Goal: Information Seeking & Learning: Learn about a topic

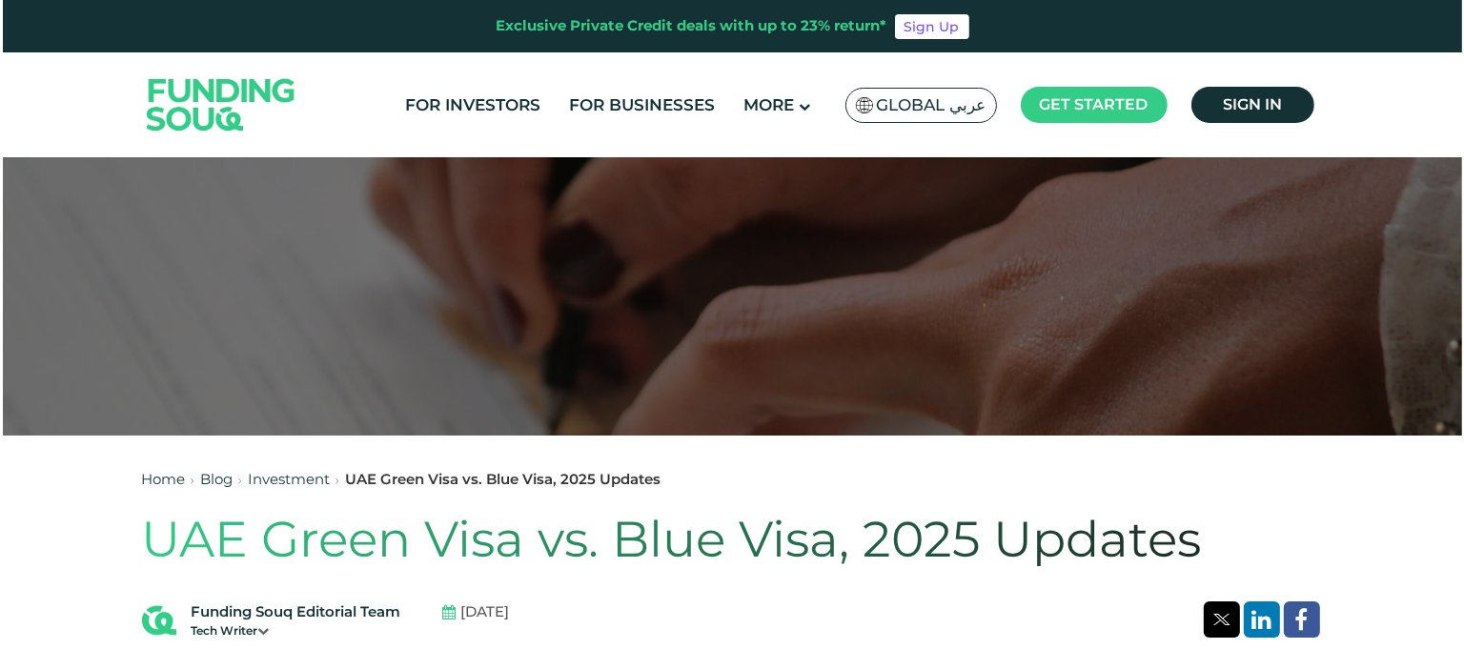
scroll to position [191, 0]
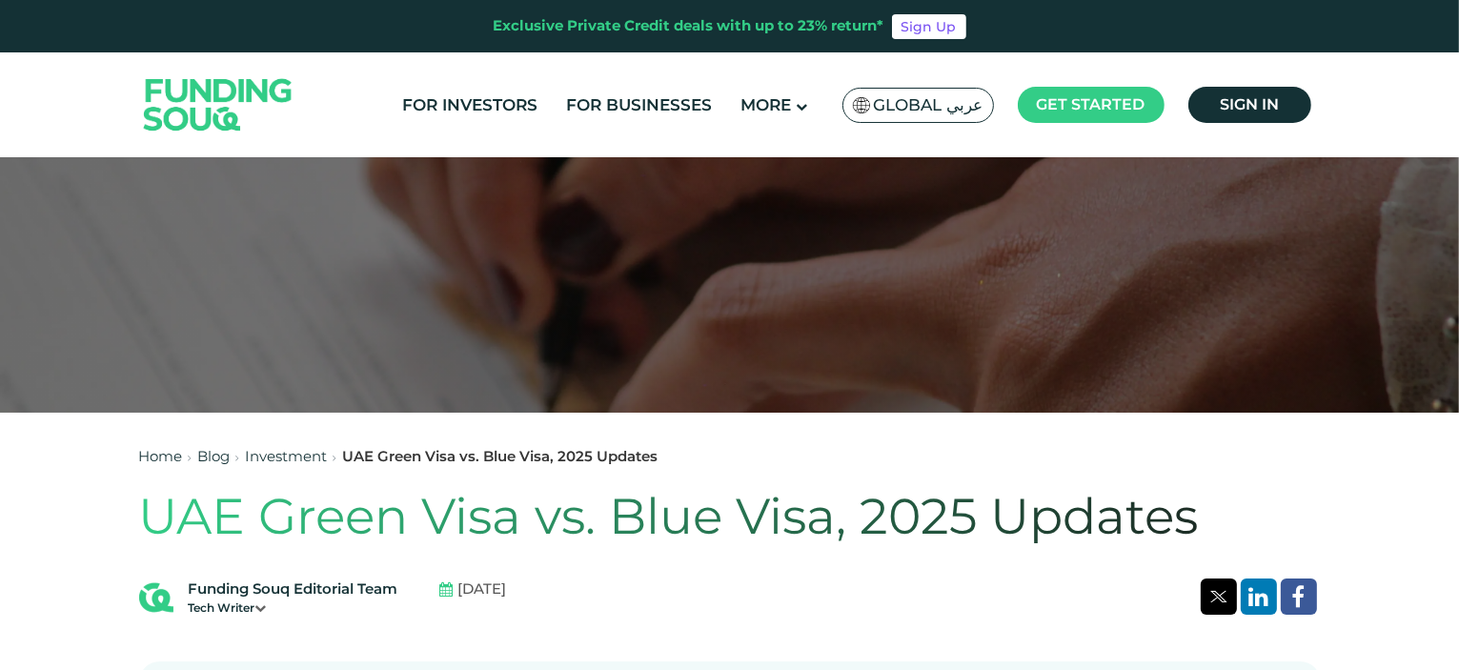
click at [931, 101] on span "Global عربي" at bounding box center [929, 105] width 110 height 22
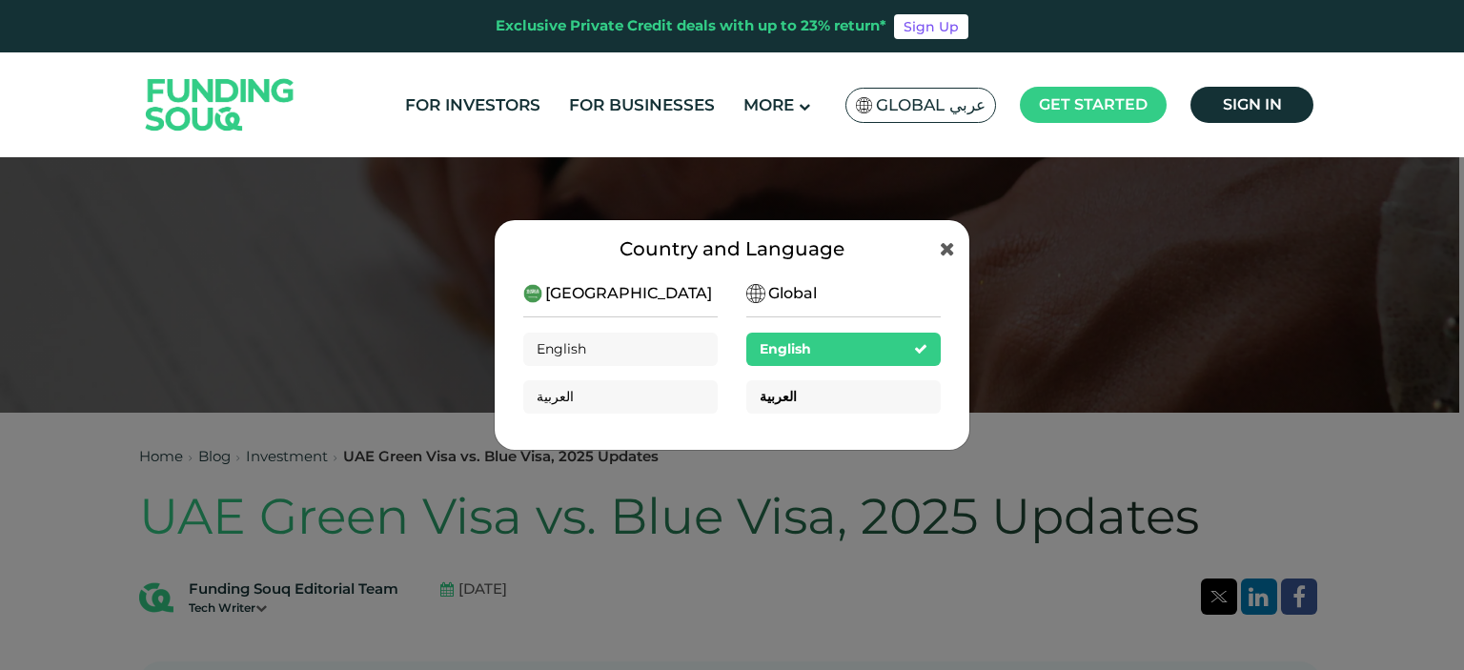
click at [840, 395] on div "العربية" at bounding box center [843, 396] width 194 height 33
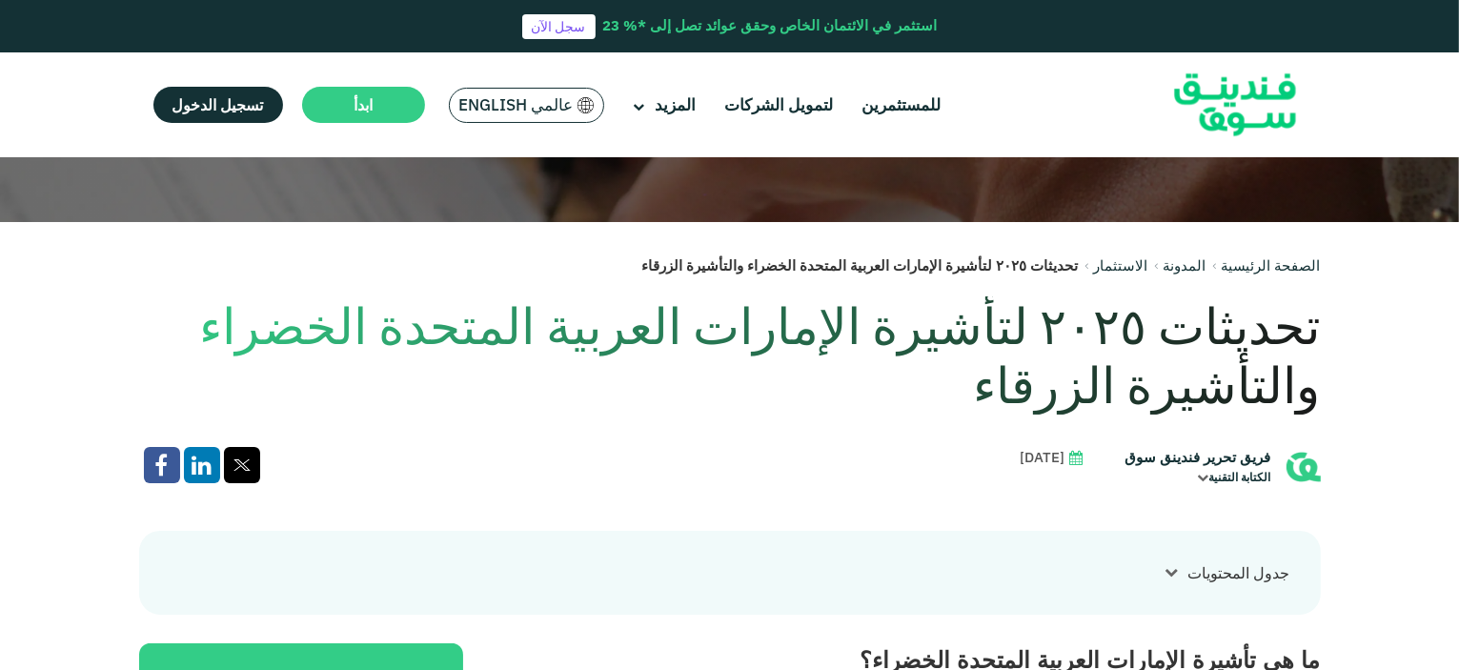
scroll to position [286, 0]
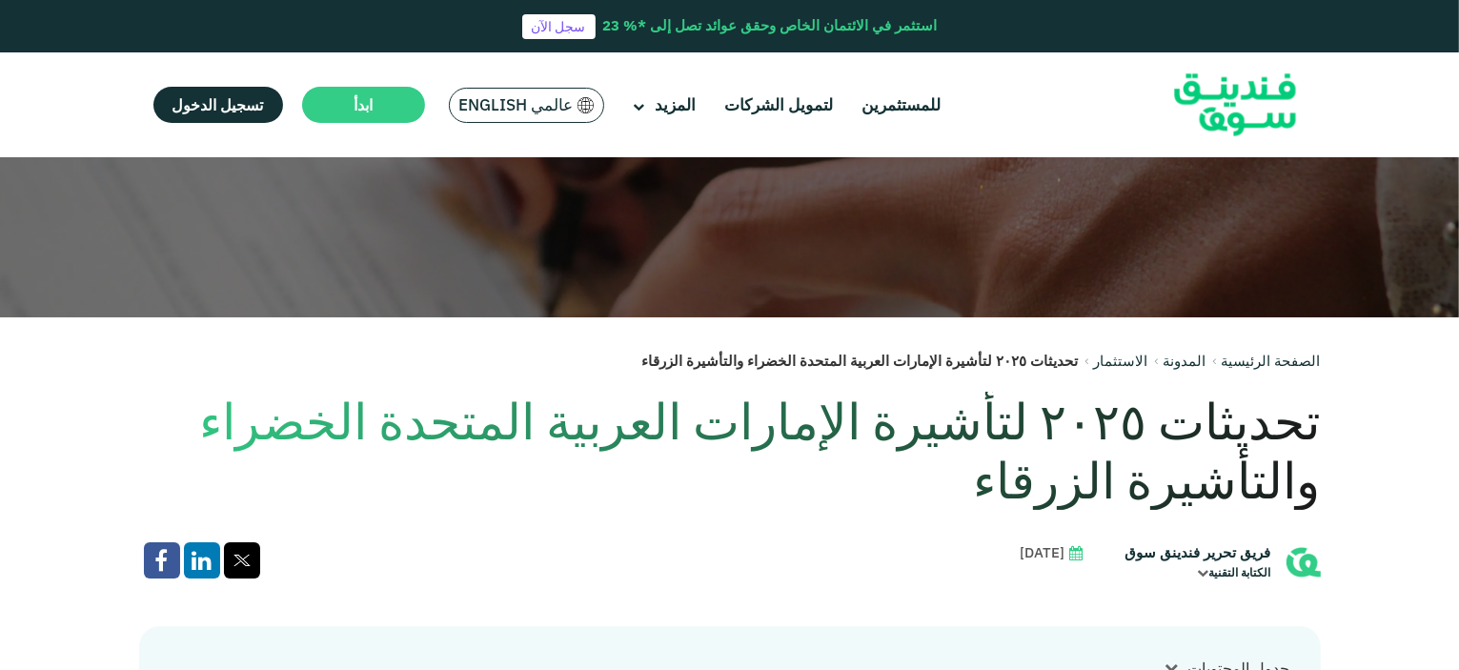
click at [1193, 426] on h1 "تحديثات ٢٠٢٥ لتأشيرة الإمارات العربية المتحدة الخضراء والتأشيرة الزرقاء" at bounding box center [730, 451] width 1182 height 119
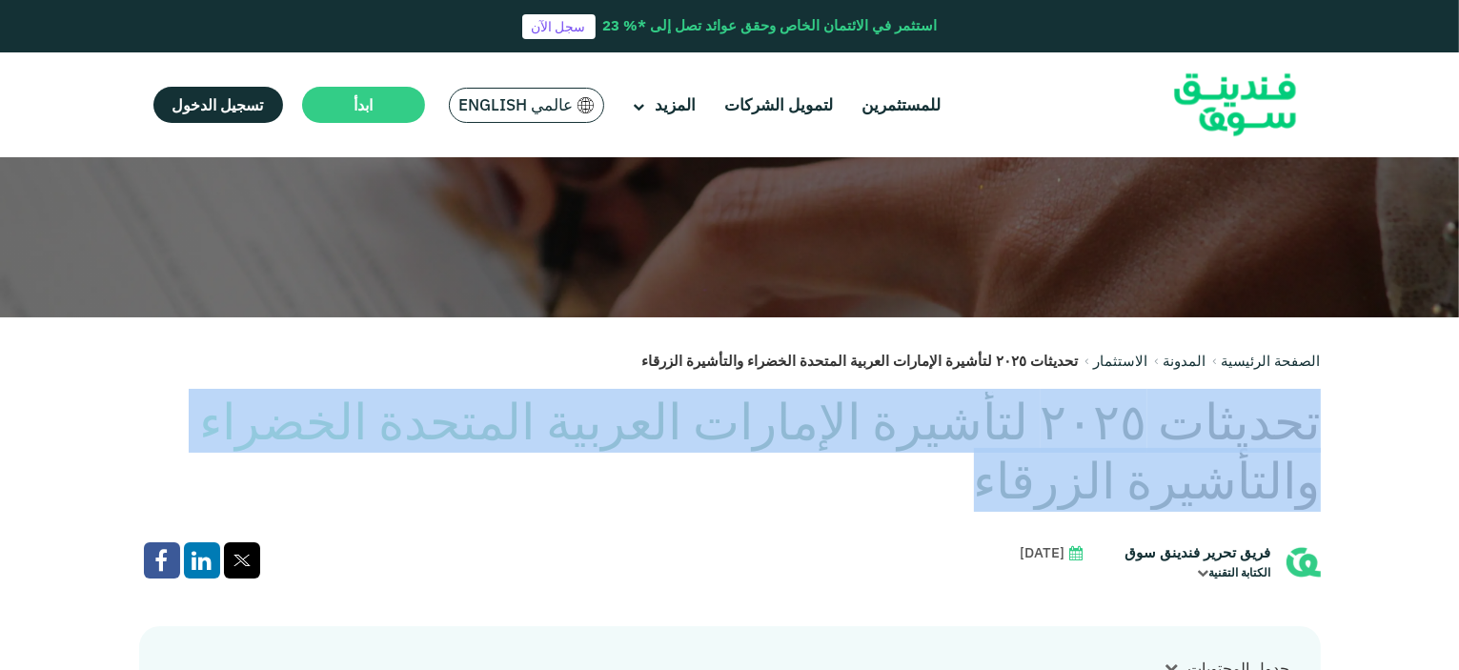
click at [1193, 426] on h1 "تحديثات ٢٠٢٥ لتأشيرة الإمارات العربية المتحدة الخضراء والتأشيرة الزرقاء" at bounding box center [730, 451] width 1182 height 119
copy div "تحديثات ٢٠٢٥ لتأشيرة الإمارات العربية المتحدة الخضراء والتأشيرة الزرقاء"
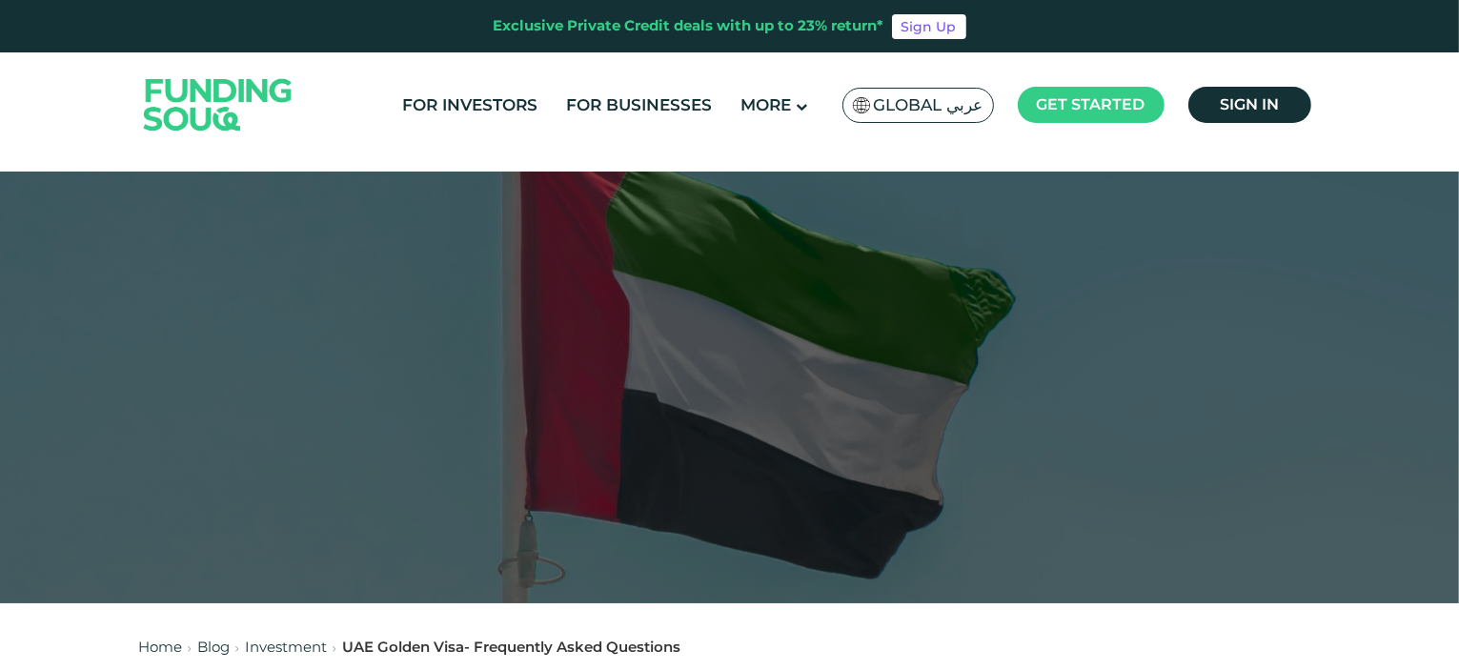
click at [891, 108] on span "Global عربي" at bounding box center [929, 105] width 110 height 22
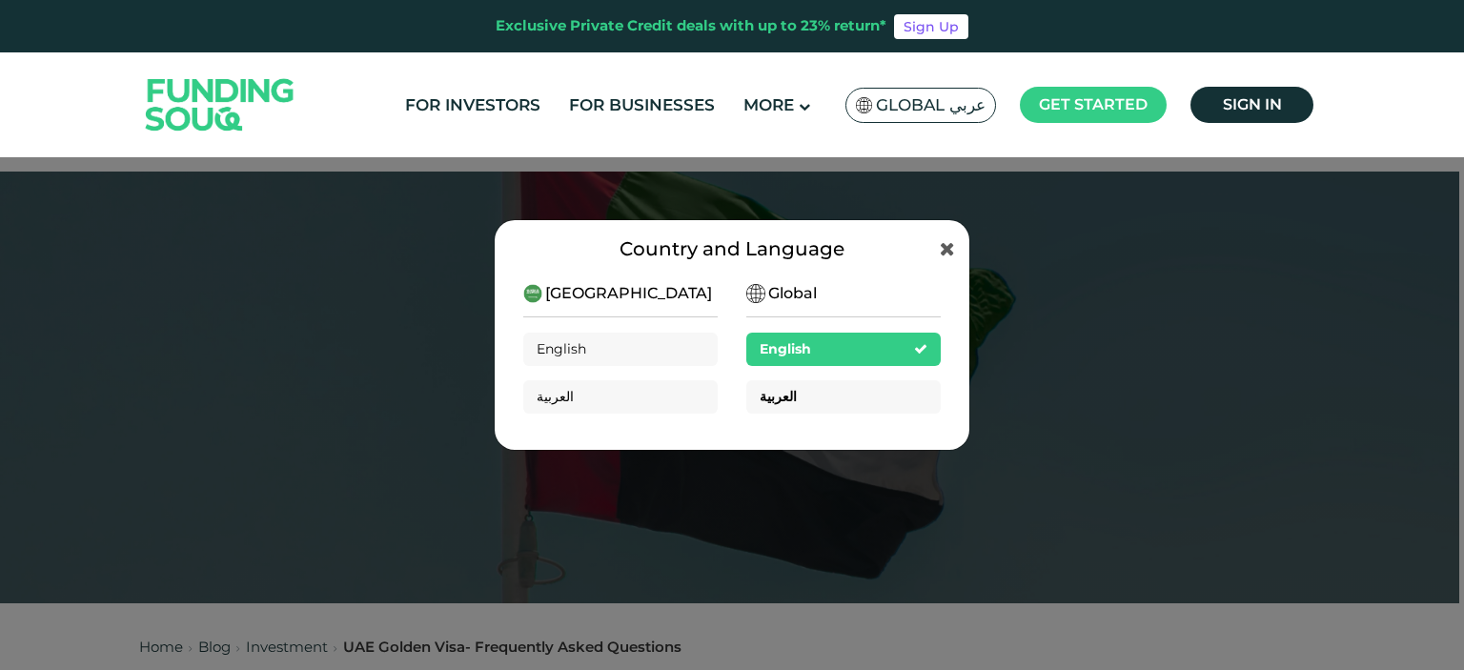
click at [836, 400] on div "العربية" at bounding box center [843, 396] width 194 height 33
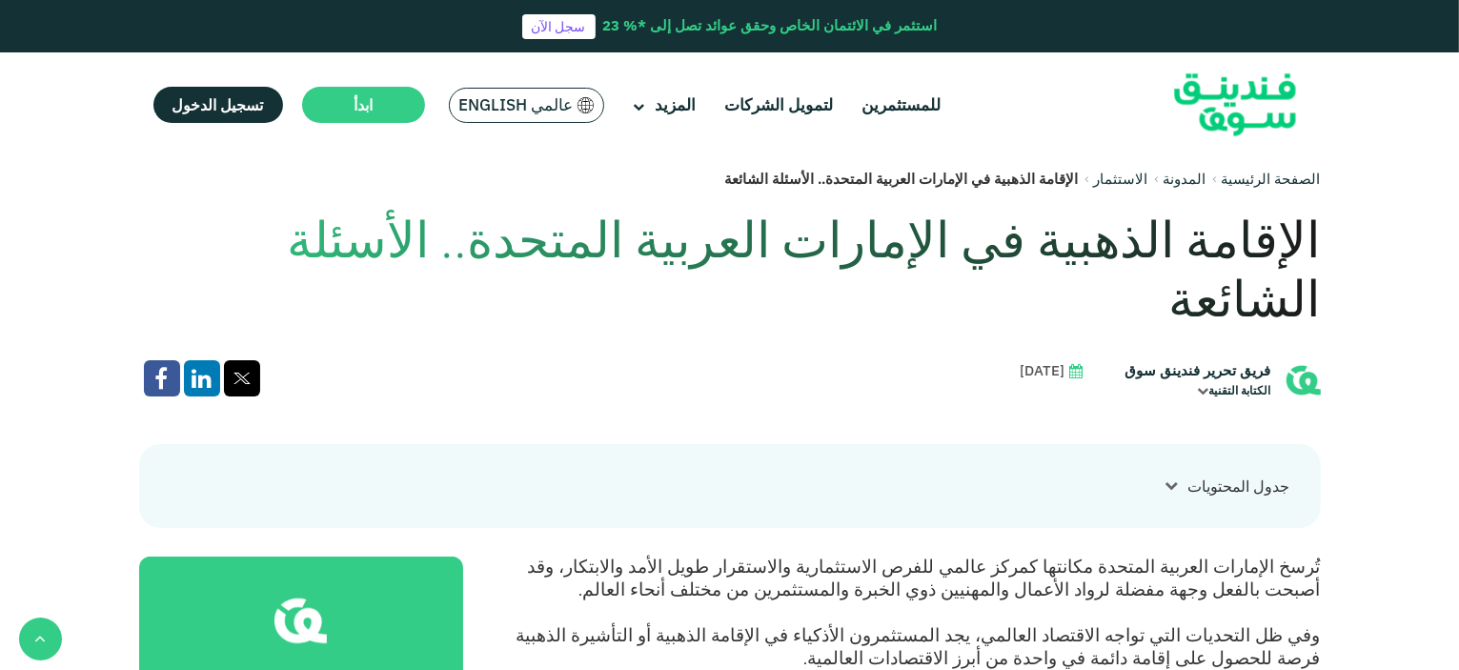
scroll to position [476, 0]
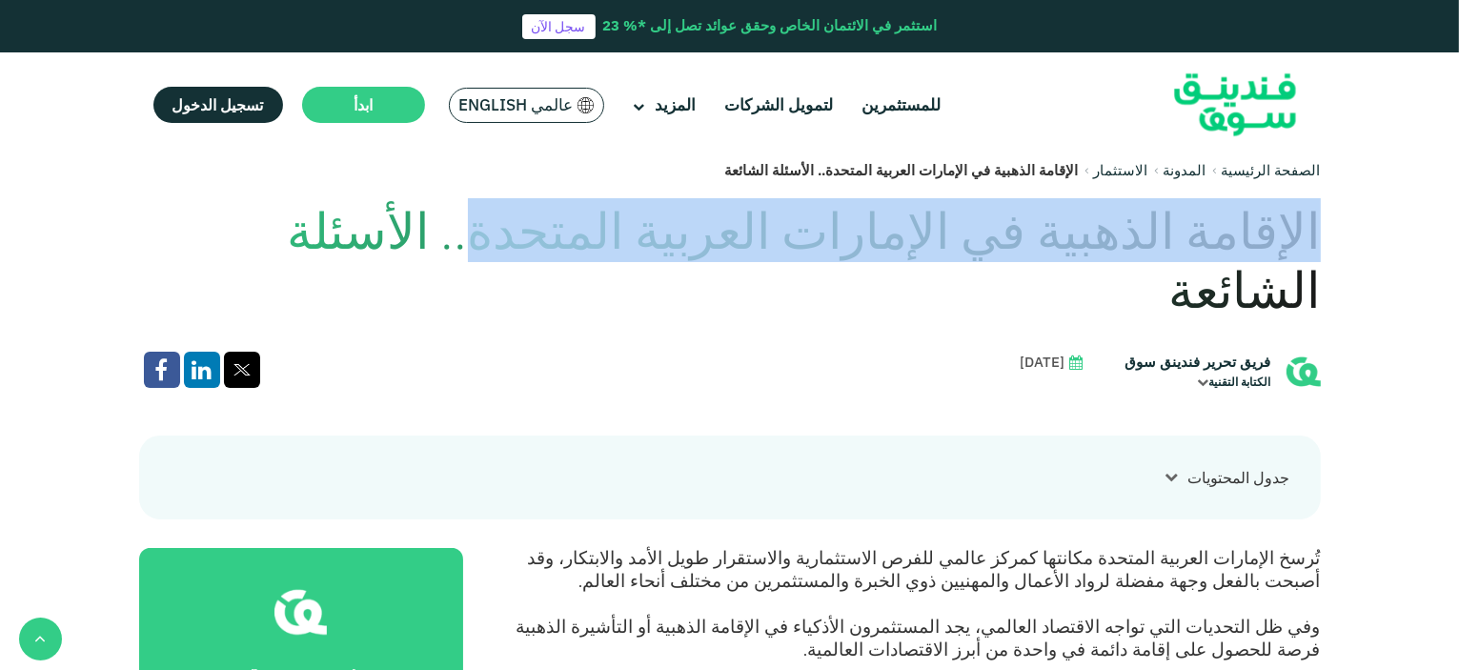
drag, startPoint x: 1329, startPoint y: 236, endPoint x: 553, endPoint y: 228, distance: 776.7
copy h1 "الإقامة الذهبية في الإمارات العربية المتحدة"
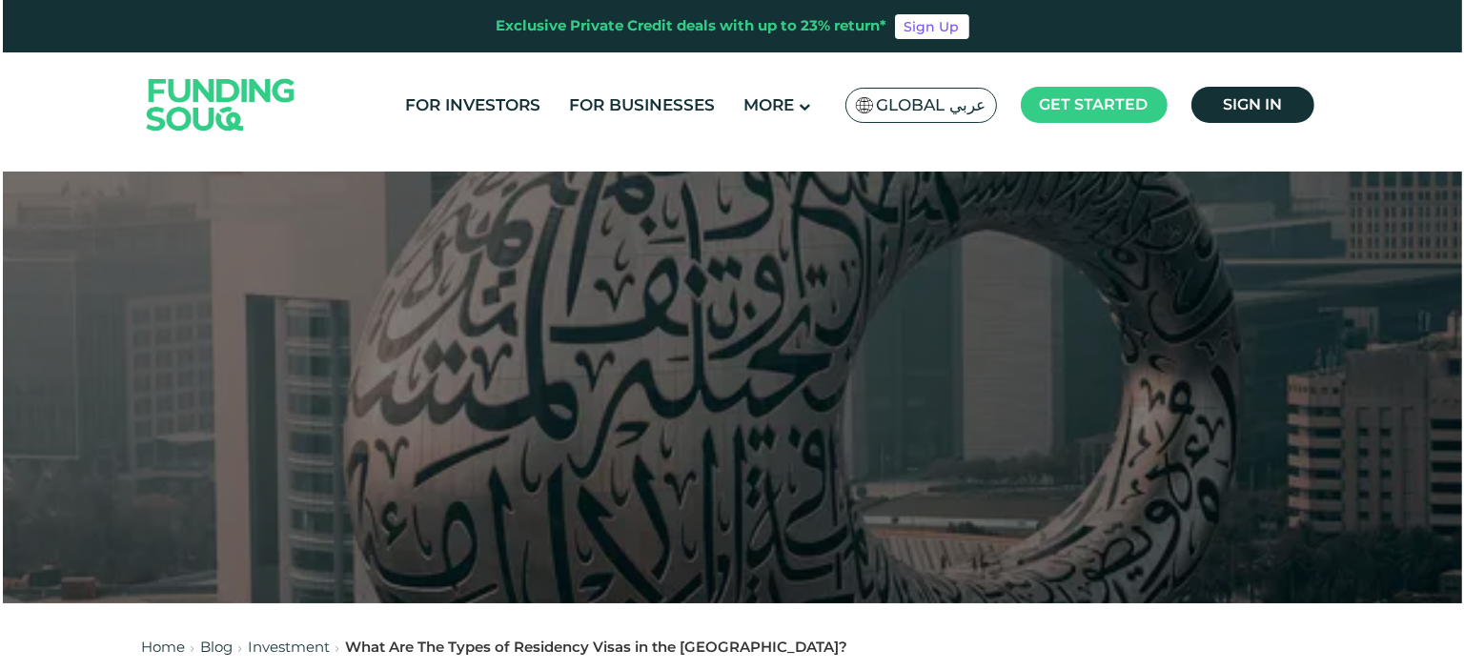
scroll to position [95, 0]
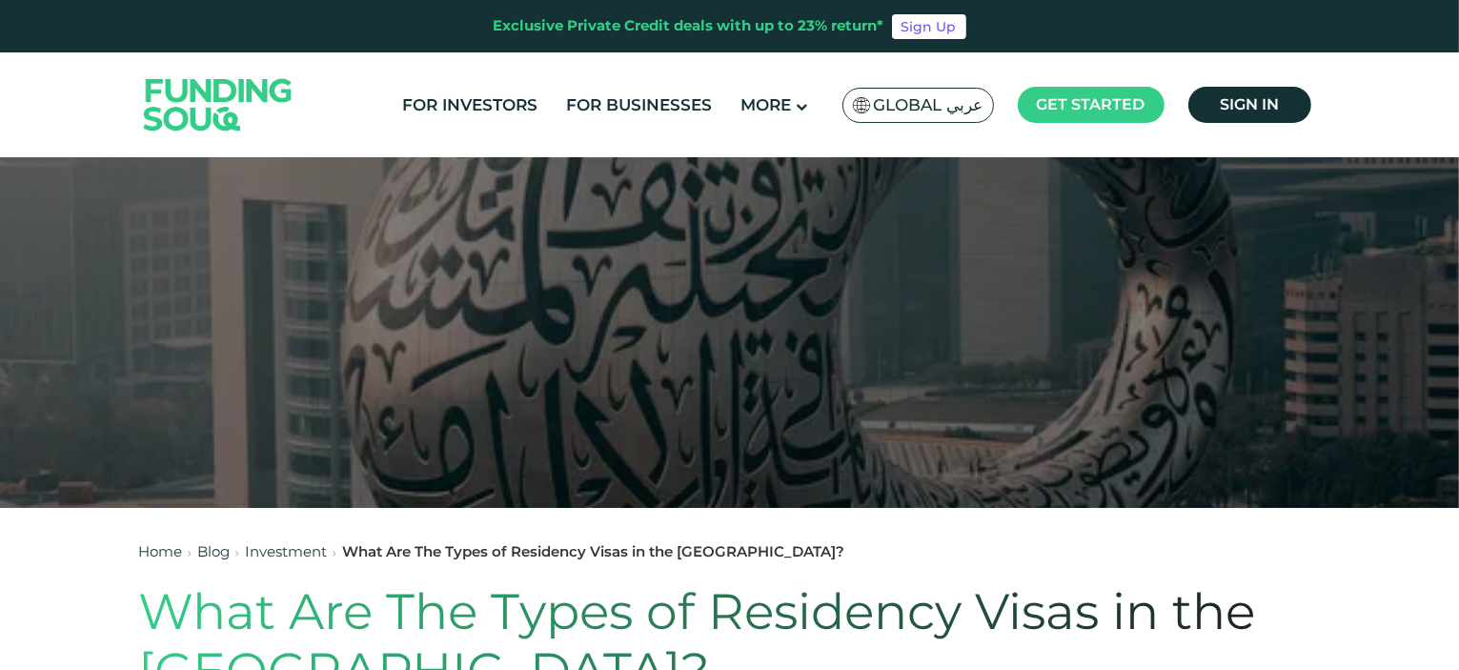
click at [935, 97] on span "Global عربي" at bounding box center [929, 105] width 110 height 22
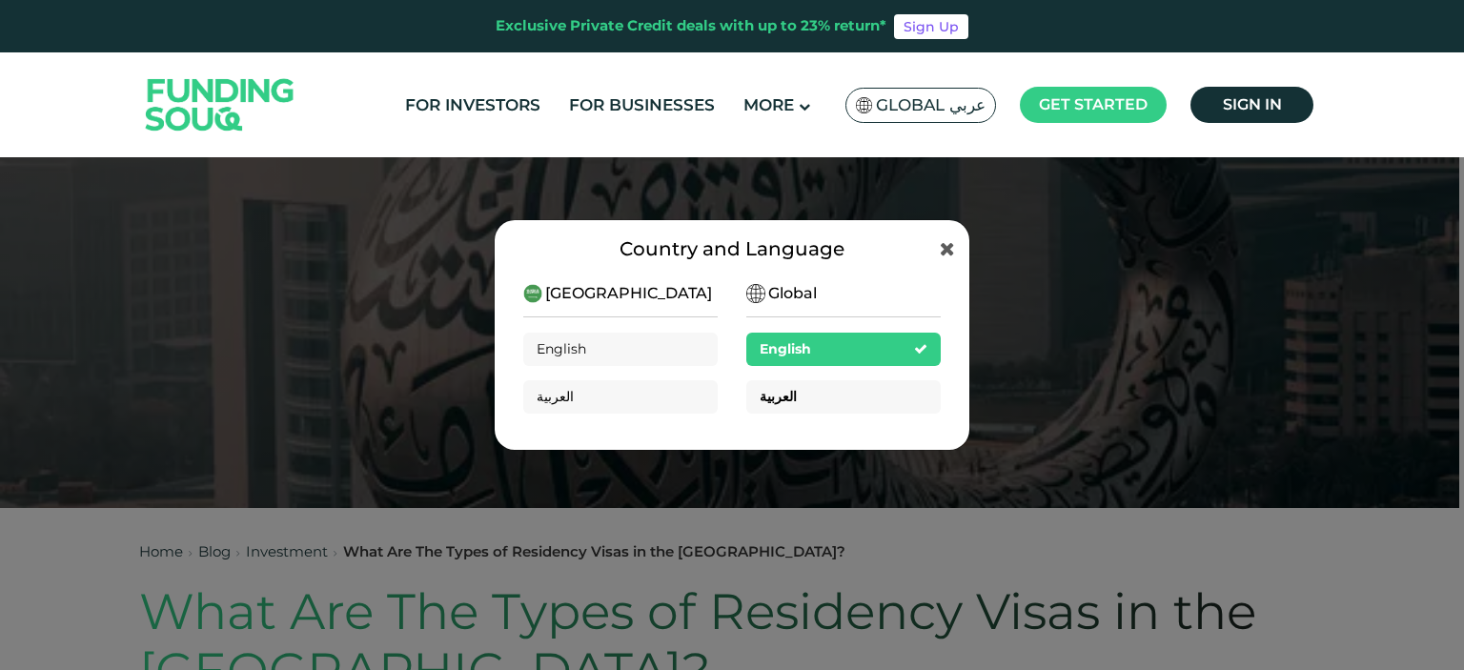
click at [821, 395] on div "العربية" at bounding box center [843, 396] width 194 height 33
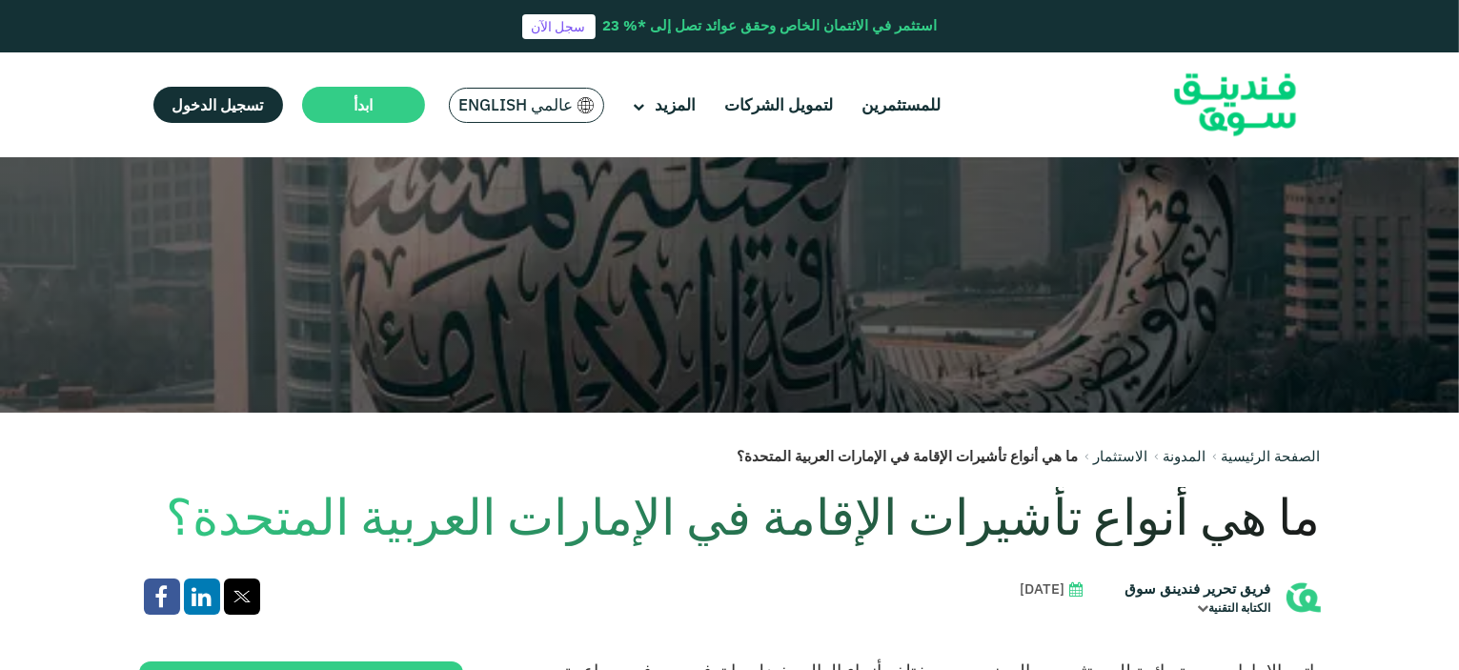
click at [1070, 514] on h1 "ما هي أنواع تأشيرات الإقامة في الإمارات العربية المتحدة؟" at bounding box center [730, 516] width 1182 height 59
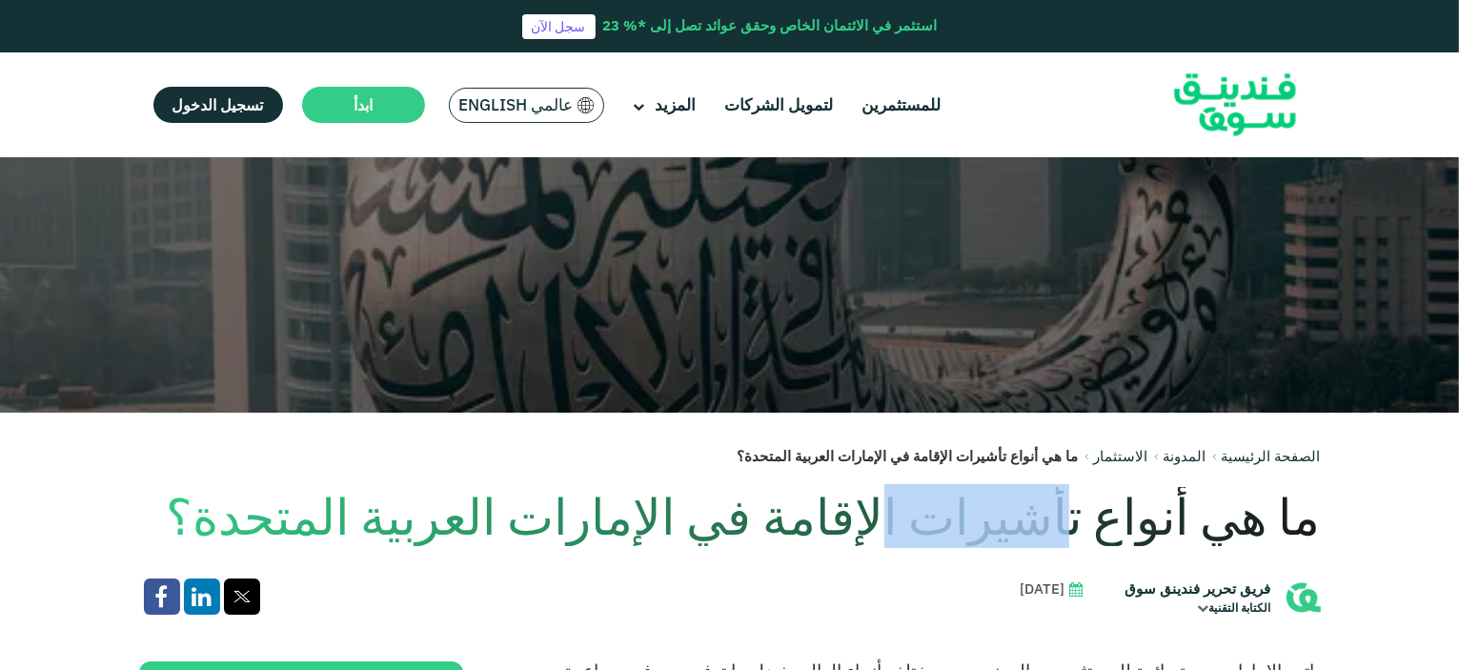
click at [1070, 514] on h1 "ما هي أنواع تأشيرات الإقامة في الإمارات العربية المتحدة؟" at bounding box center [730, 516] width 1182 height 59
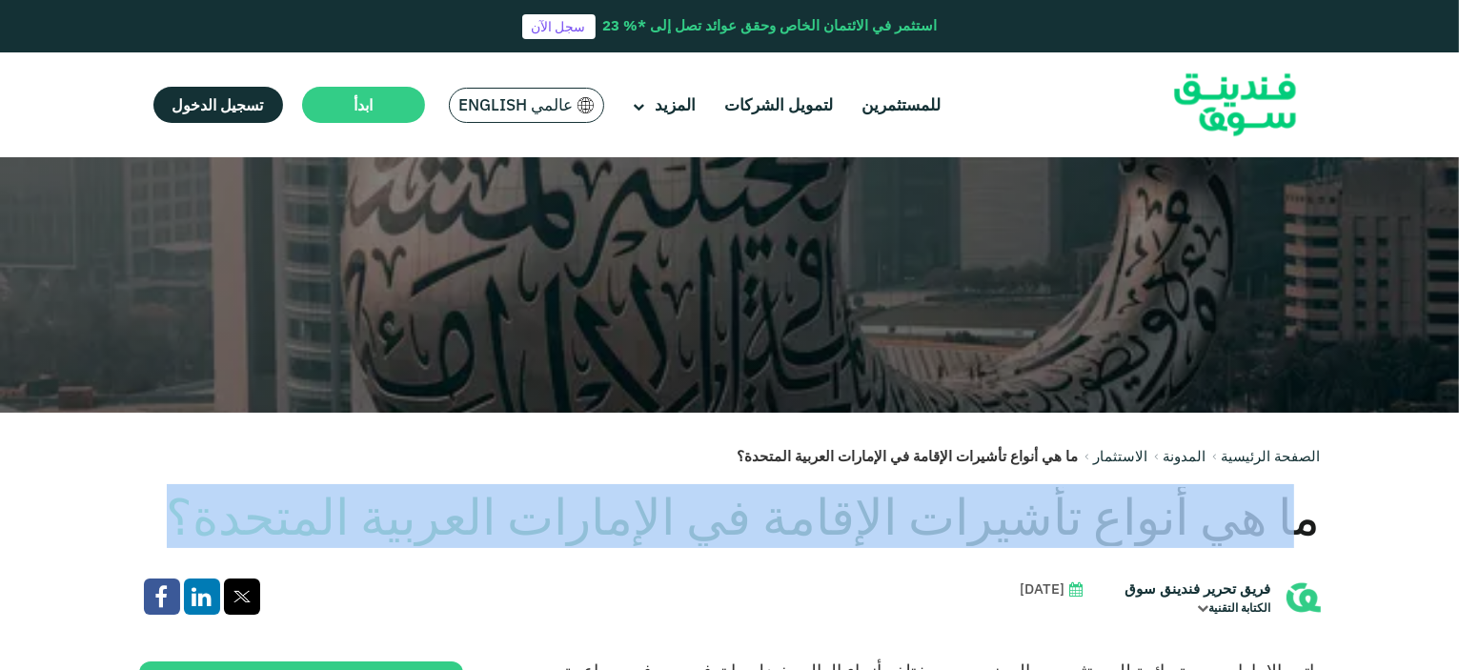
click at [1070, 514] on h1 "ما هي أنواع تأشيرات الإقامة في الإمارات العربية المتحدة؟" at bounding box center [730, 516] width 1182 height 59
copy div "ما هي أنواع تأشيرات الإقامة في الإمارات العربية المتحدة؟"
click at [1189, 455] on link "المدونة" at bounding box center [1185, 456] width 43 height 18
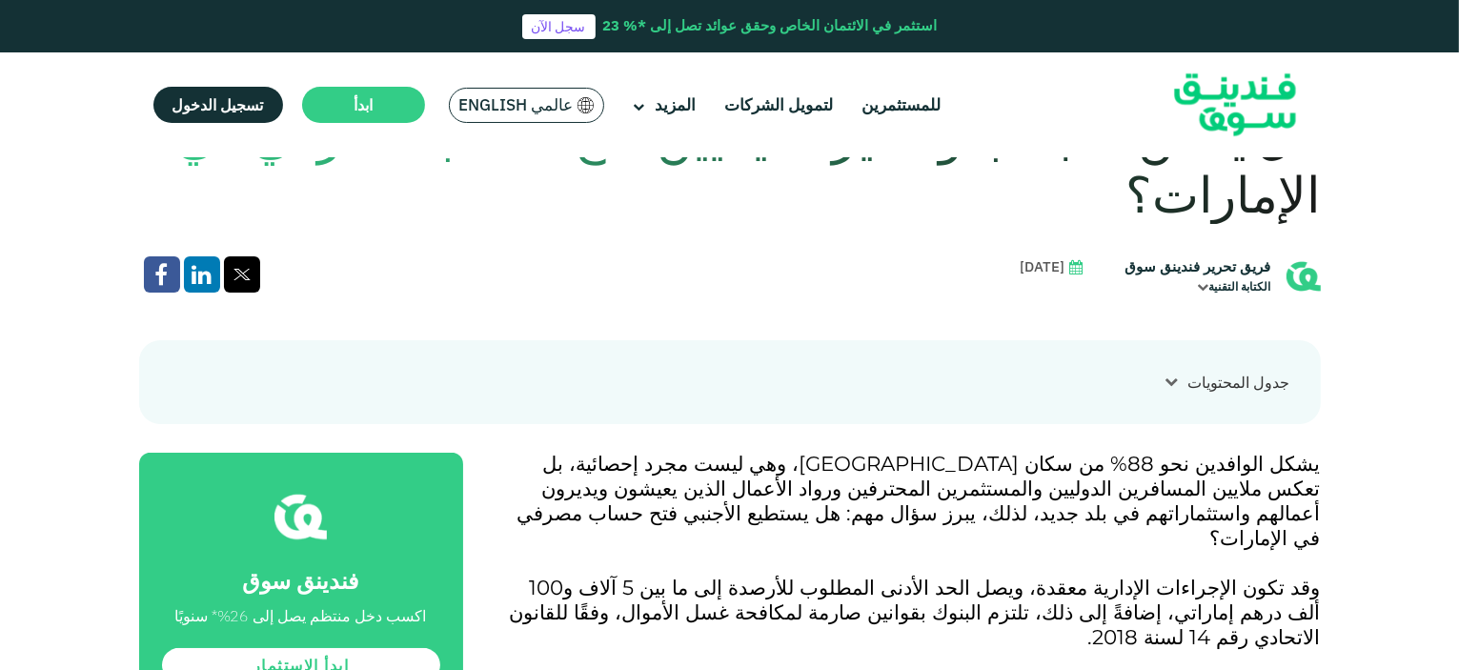
scroll to position [572, 0]
click at [1164, 369] on div "جدول المحتويات ١ هل يمكن لغير المقيم فتح حساب مصرفي في الإمارات؟ ٢ ما هي أنواع …" at bounding box center [730, 382] width 1182 height 84
click at [1180, 383] on div at bounding box center [1172, 382] width 32 height 20
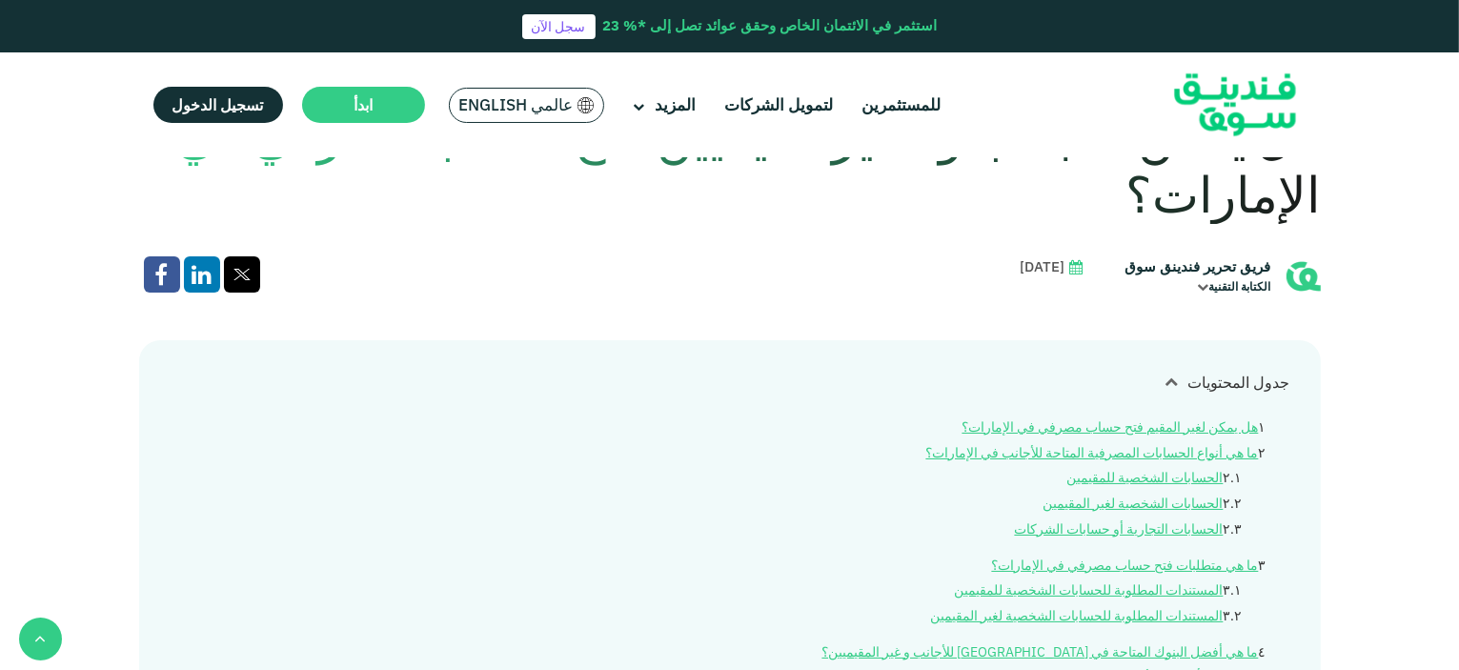
click at [1170, 378] on icon at bounding box center [1171, 381] width 13 height 13
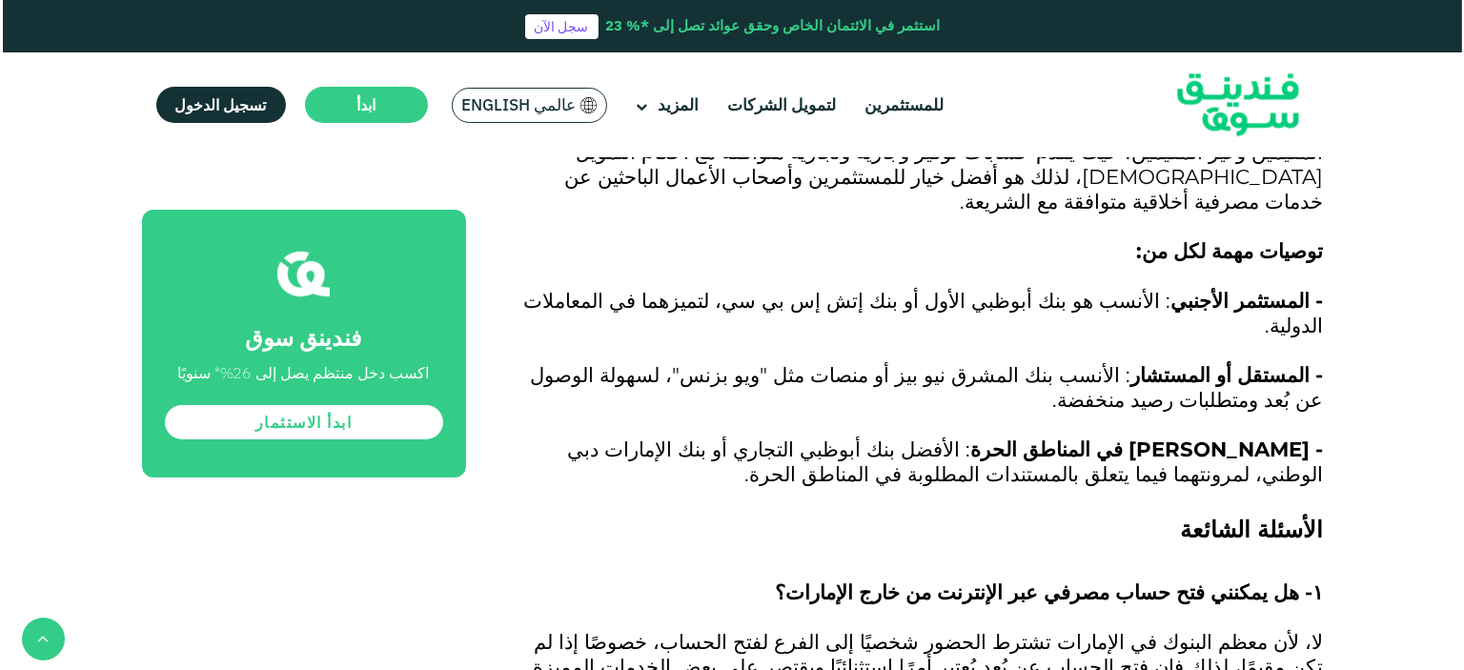
scroll to position [7052, 0]
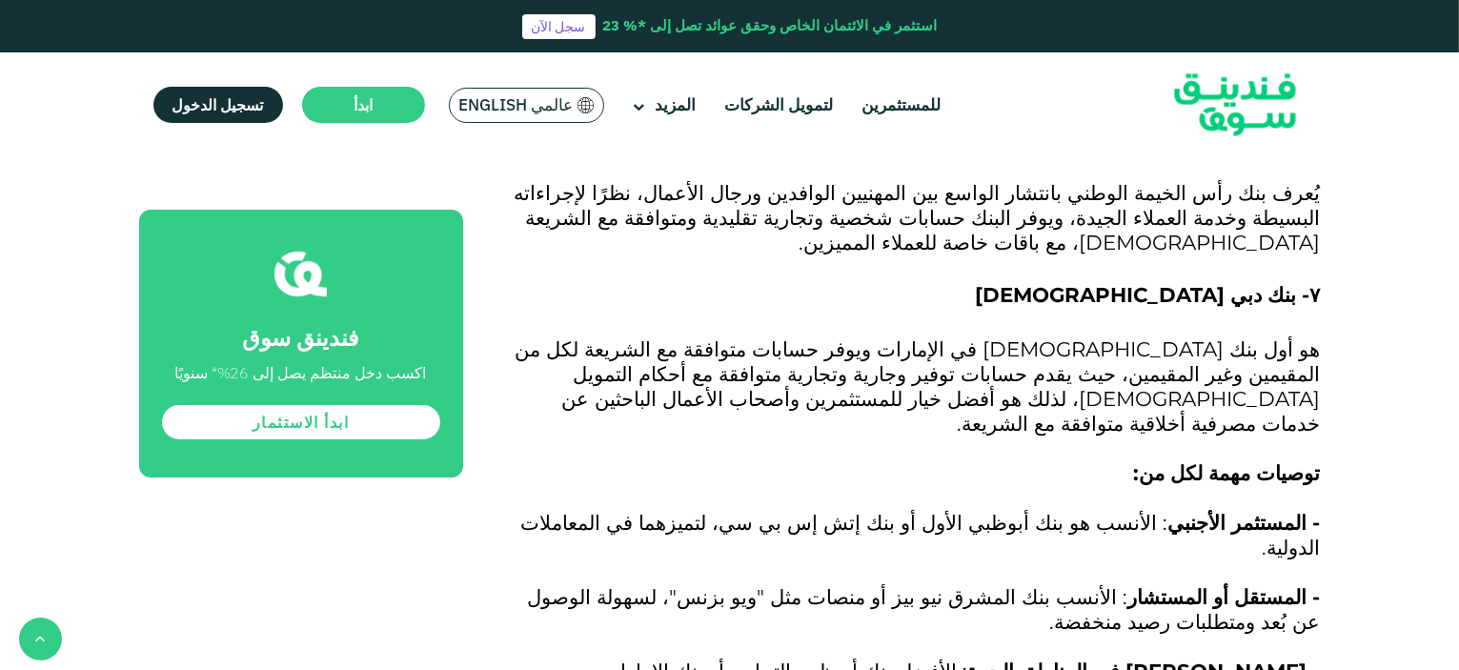
click at [535, 105] on span "عالمي English" at bounding box center [516, 105] width 114 height 22
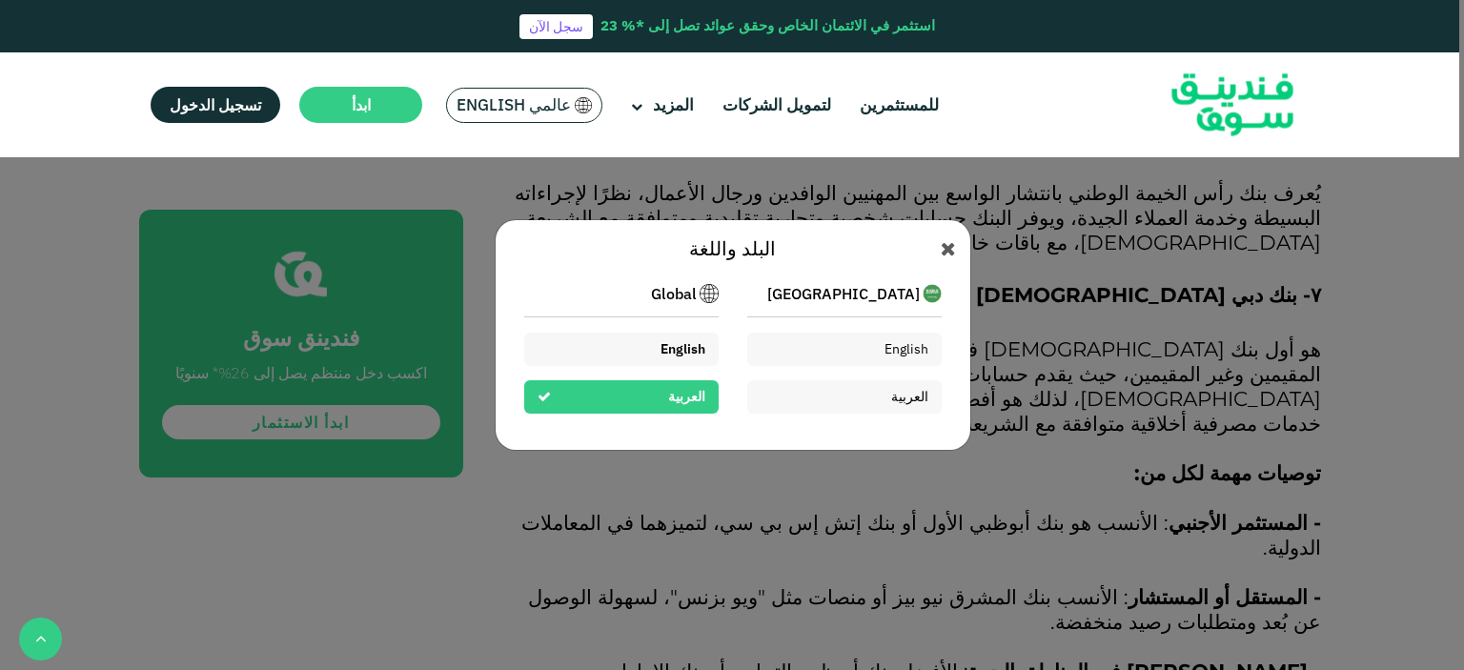
click at [685, 340] on span "English" at bounding box center [682, 348] width 45 height 17
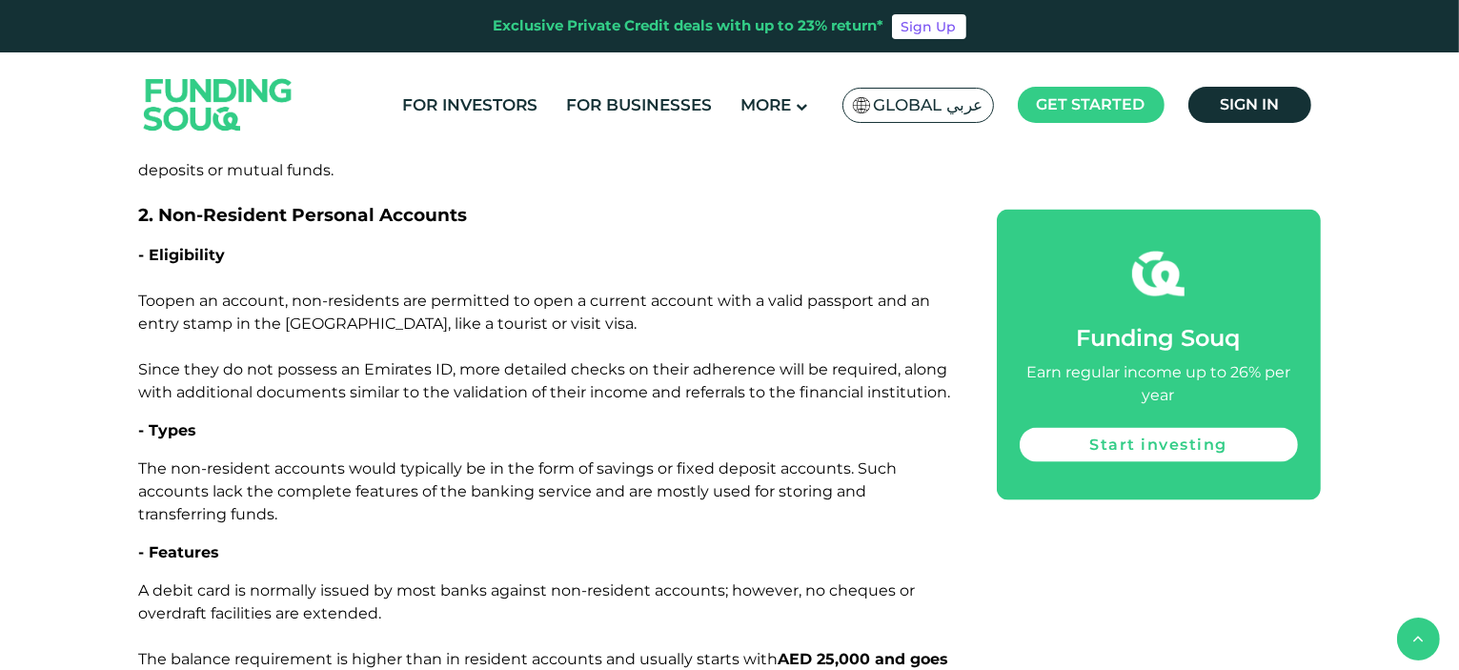
scroll to position [2001, 0]
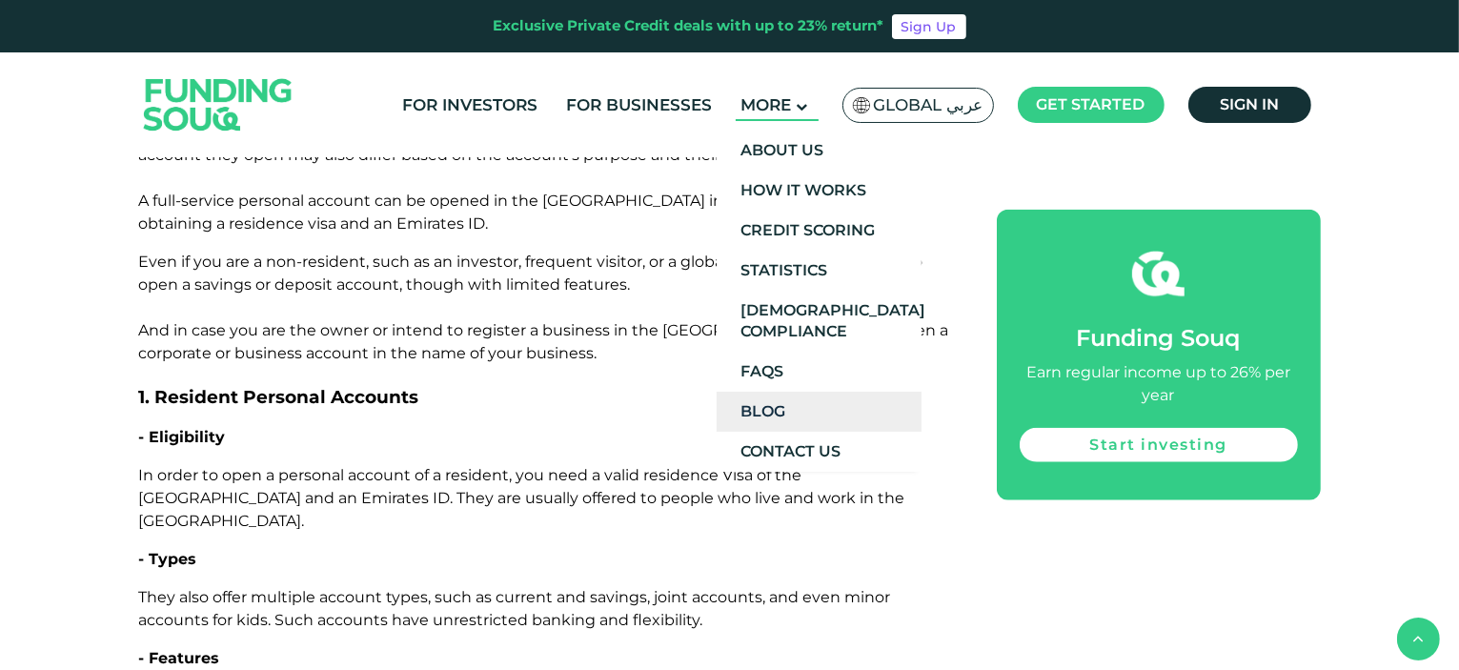
click at [785, 403] on link "Blog" at bounding box center [819, 412] width 205 height 40
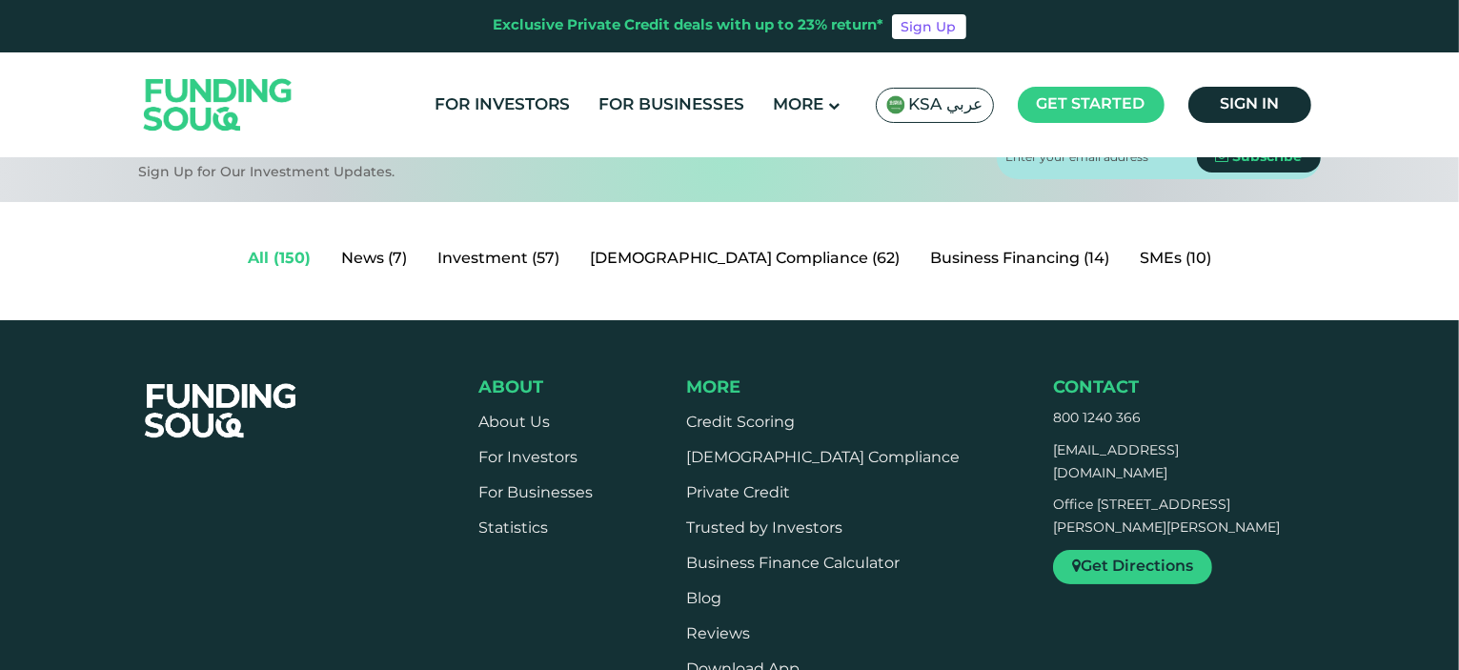
scroll to position [95, 0]
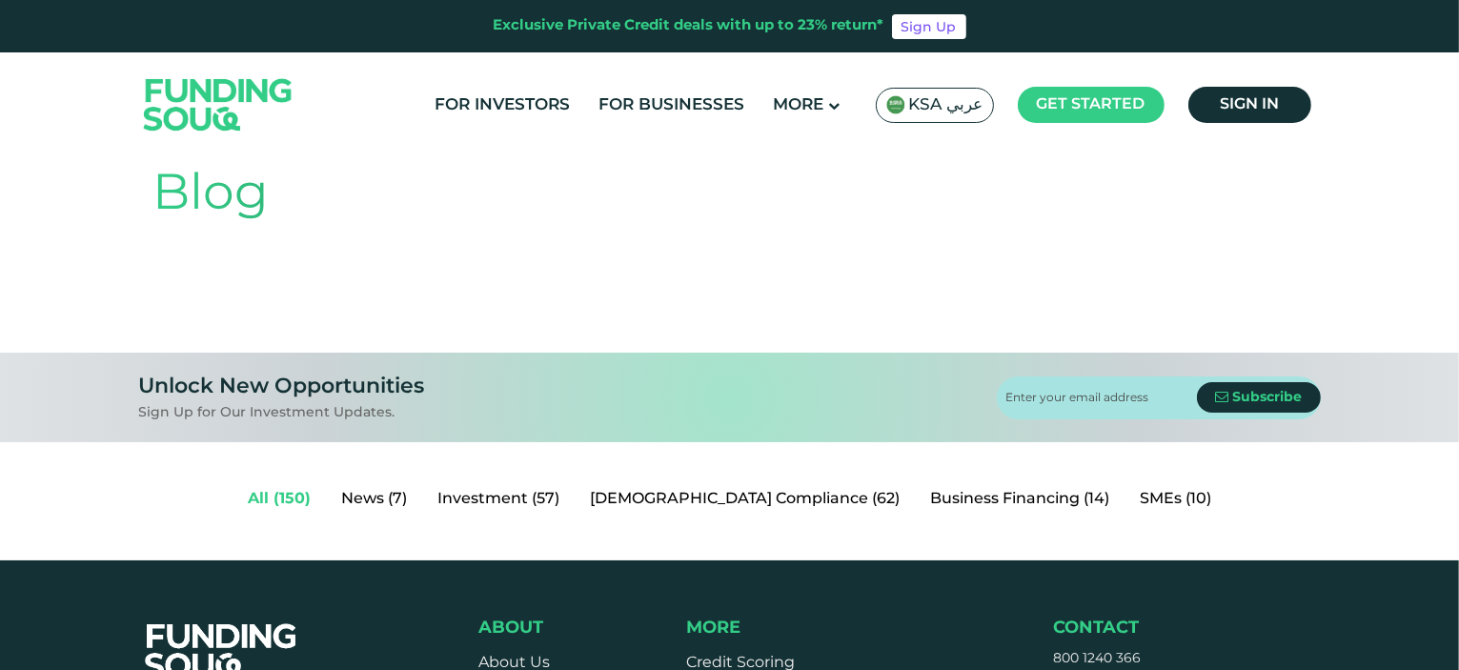
click at [326, 499] on link "All (150)" at bounding box center [279, 499] width 93 height 38
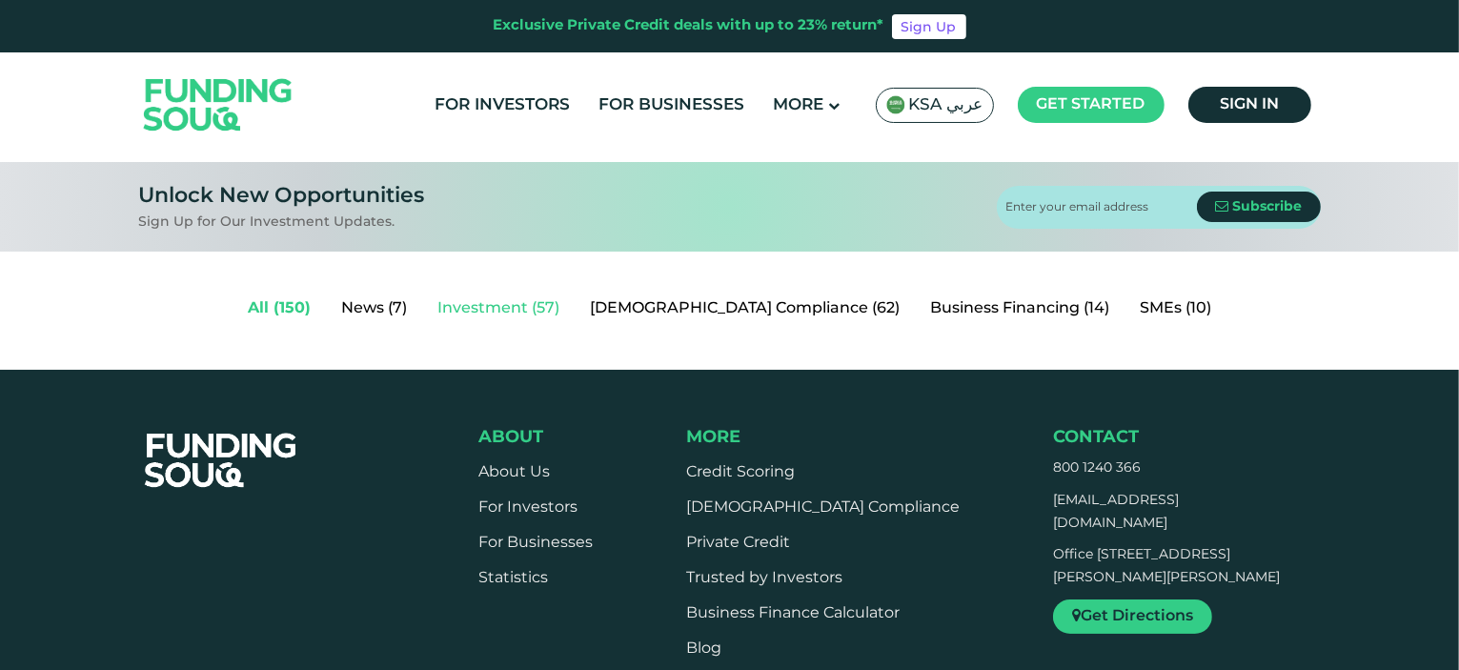
click at [575, 314] on link "Investment (57)" at bounding box center [498, 309] width 152 height 38
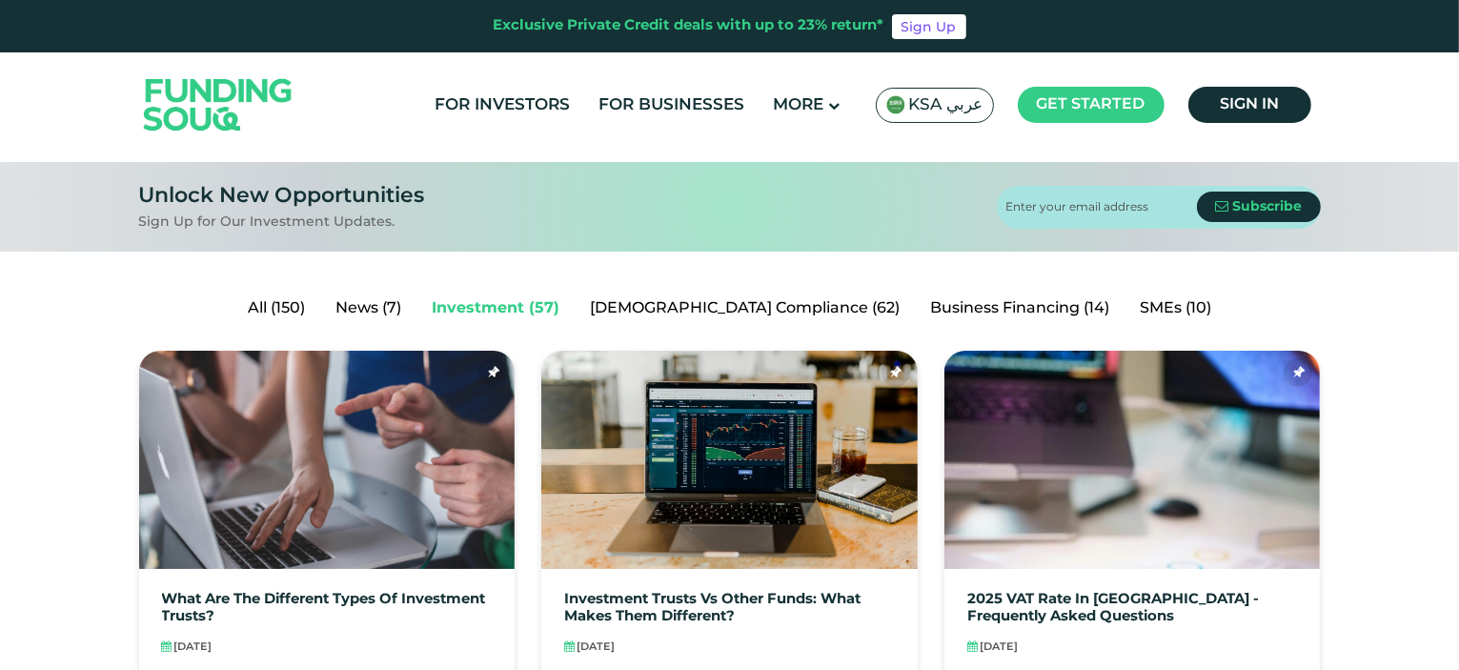
scroll to position [286, 0]
click at [320, 306] on link "All (150)" at bounding box center [277, 309] width 88 height 38
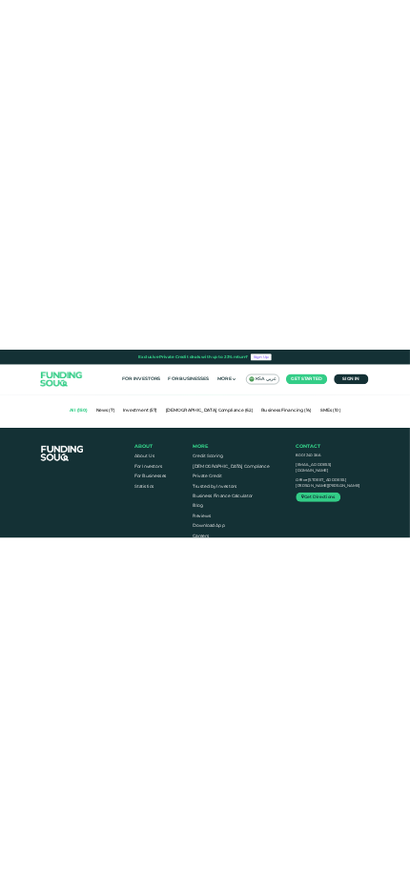
scroll to position [381, 0]
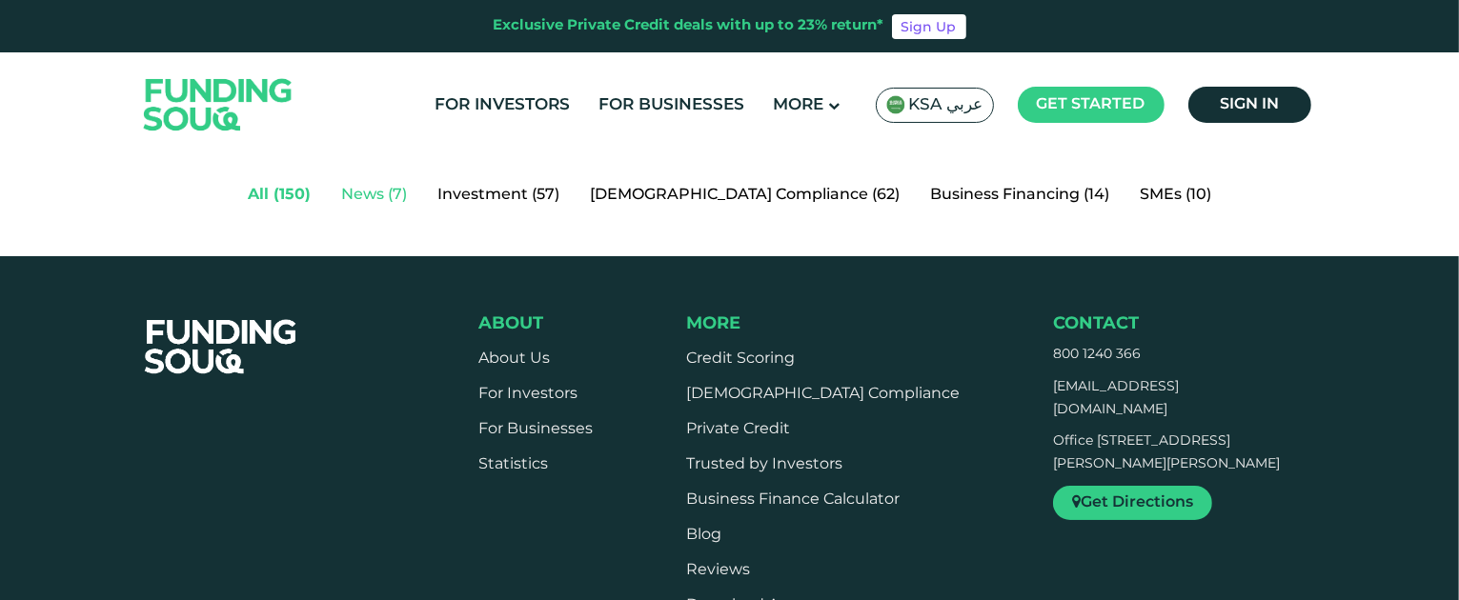
click at [409, 199] on link "News (7)" at bounding box center [374, 195] width 96 height 38
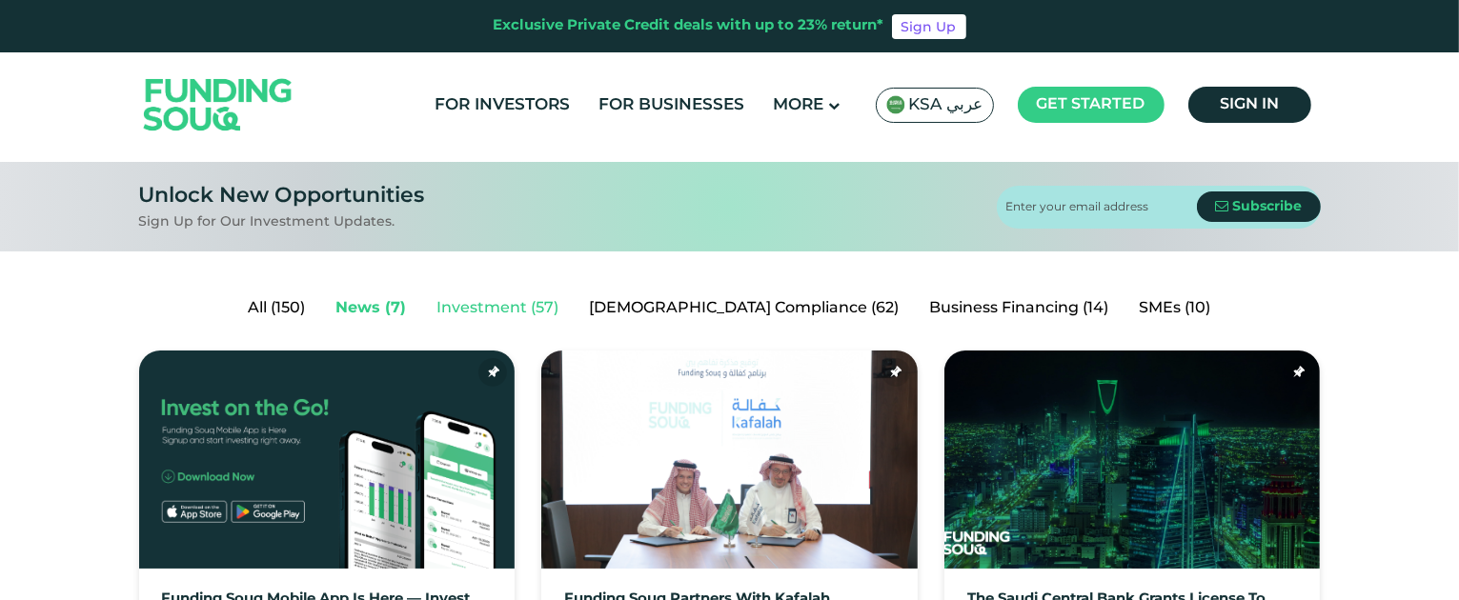
click at [568, 312] on link "Investment (57)" at bounding box center [498, 309] width 152 height 38
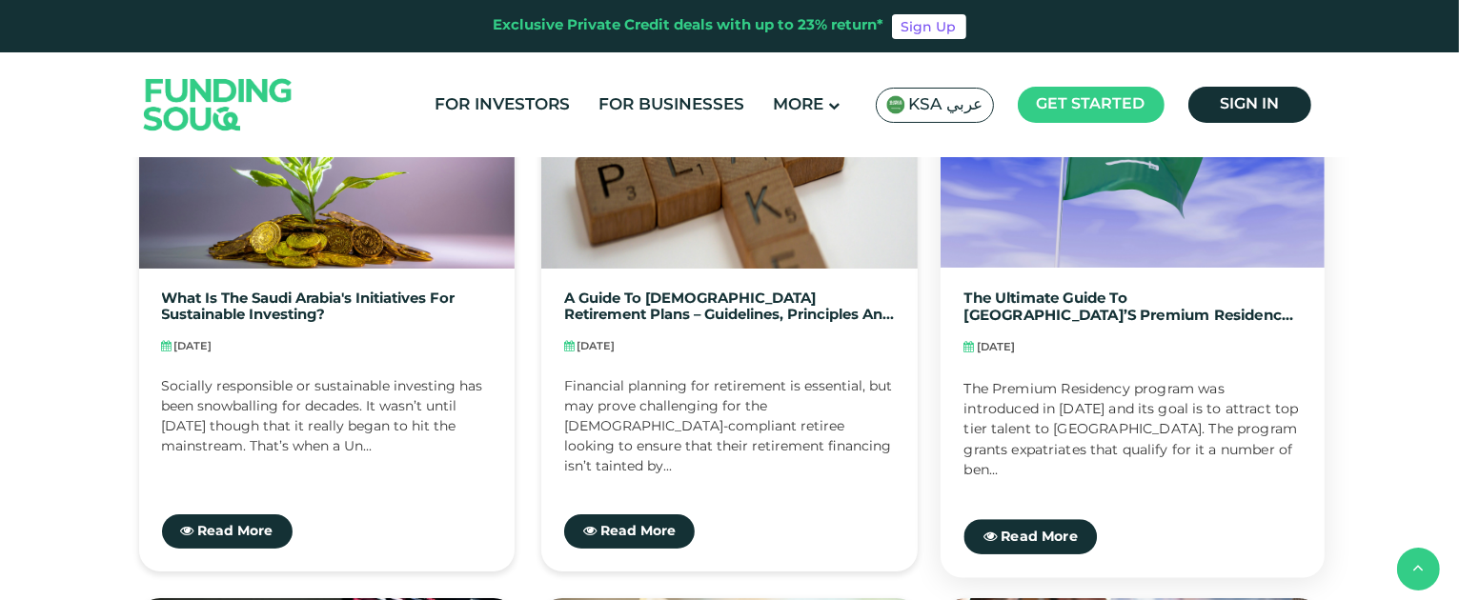
scroll to position [1239, 0]
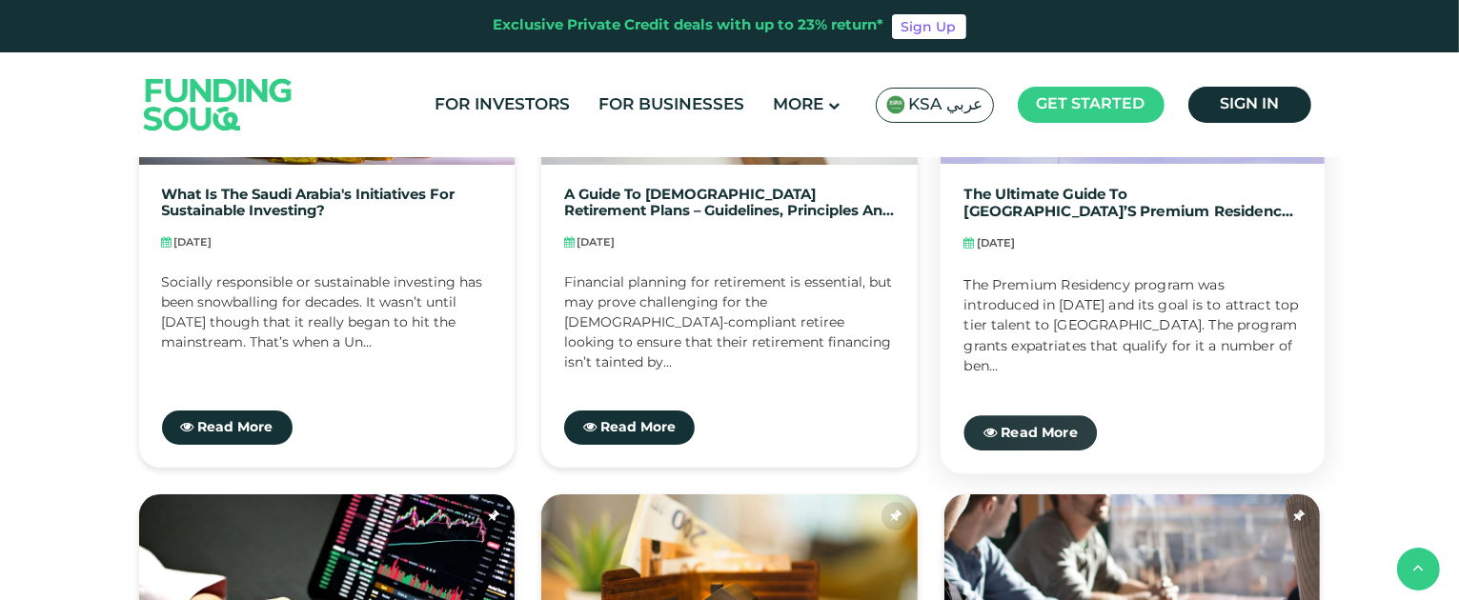
click at [1052, 435] on span "Read More" at bounding box center [1039, 432] width 77 height 13
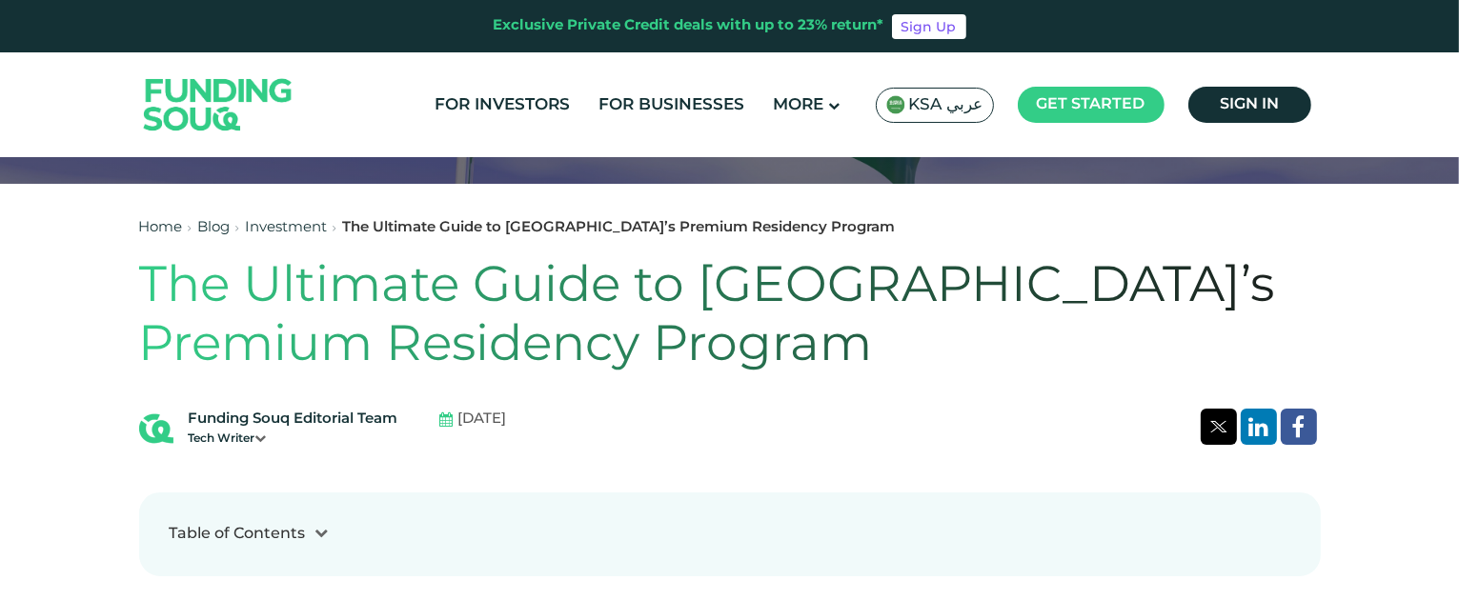
scroll to position [381, 0]
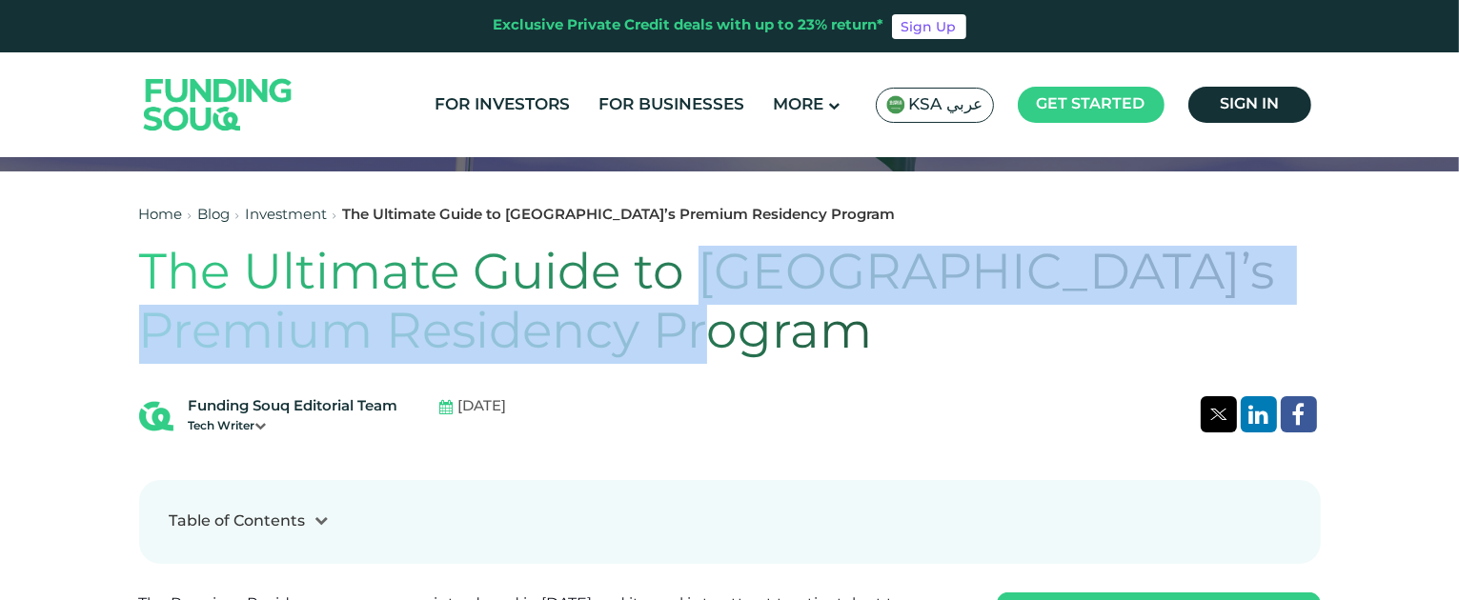
drag, startPoint x: 700, startPoint y: 270, endPoint x: 736, endPoint y: 315, distance: 57.8
click at [736, 315] on h1 "The Ultimate Guide to [GEOGRAPHIC_DATA]’s Premium Residency Program" at bounding box center [730, 305] width 1182 height 119
copy h1 "Saudi Arabia’s Premium Residency Program"
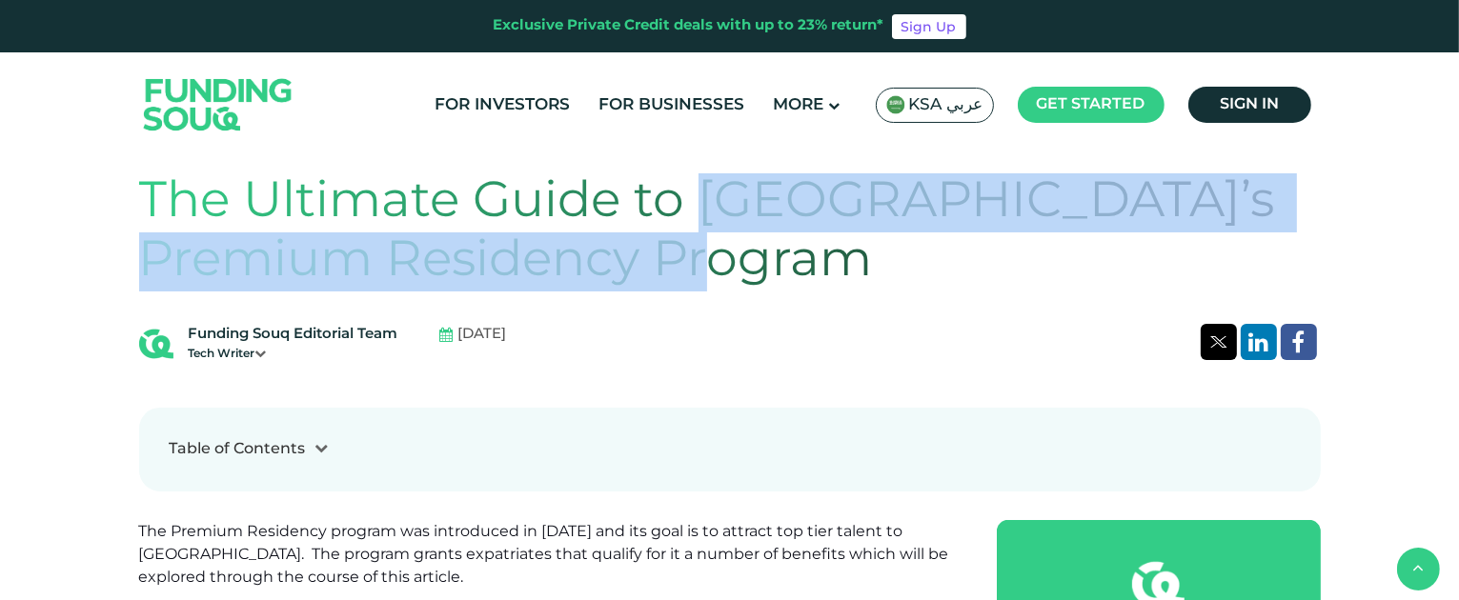
scroll to position [572, 0]
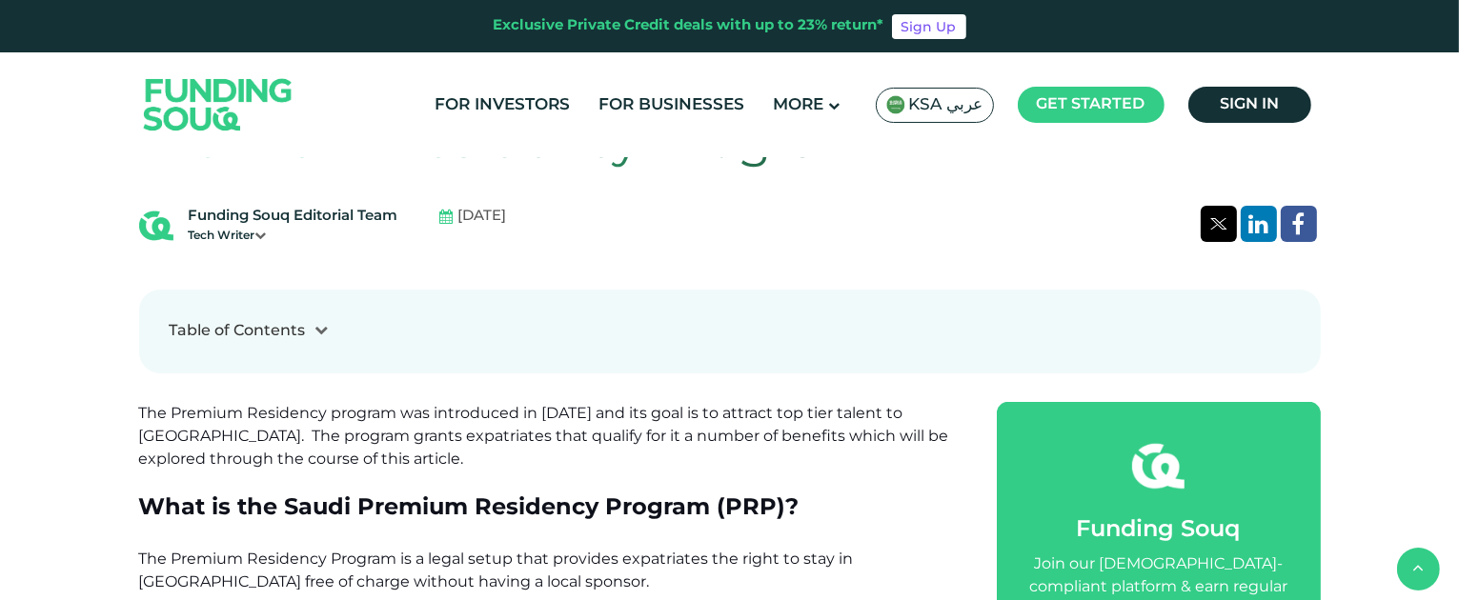
click at [312, 329] on div at bounding box center [322, 331] width 32 height 20
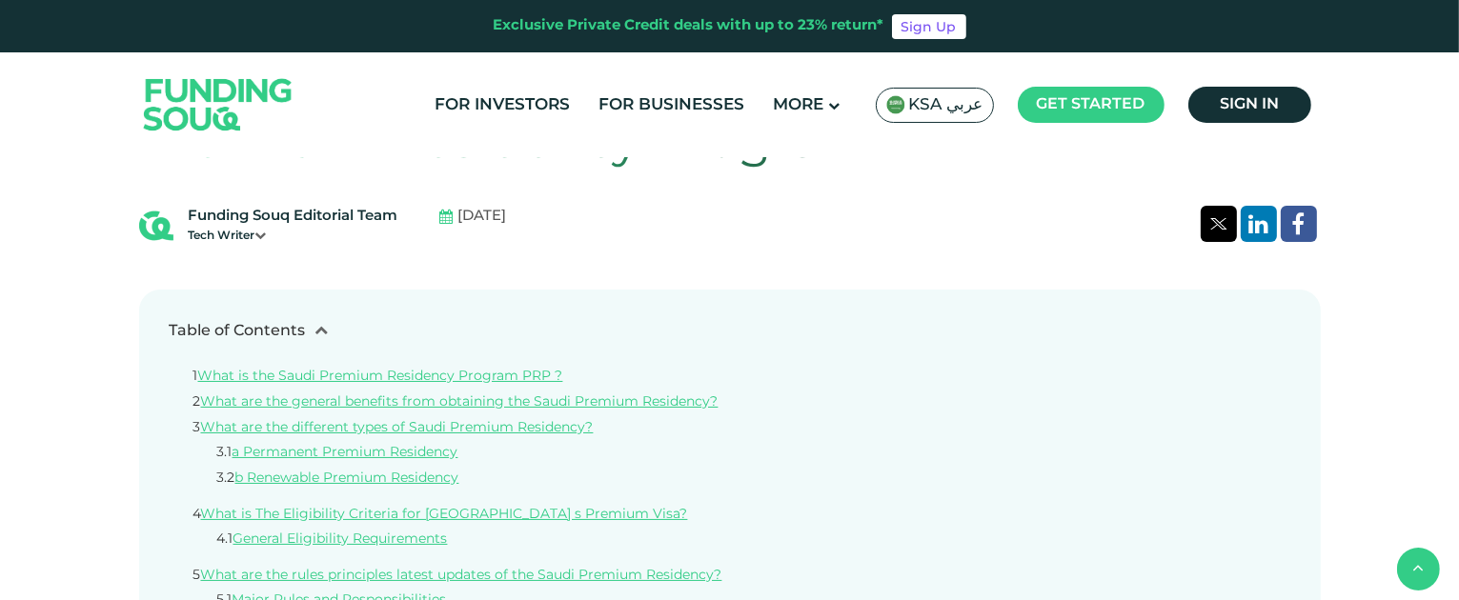
click at [315, 329] on icon at bounding box center [321, 329] width 13 height 13
